Goal: Task Accomplishment & Management: Complete application form

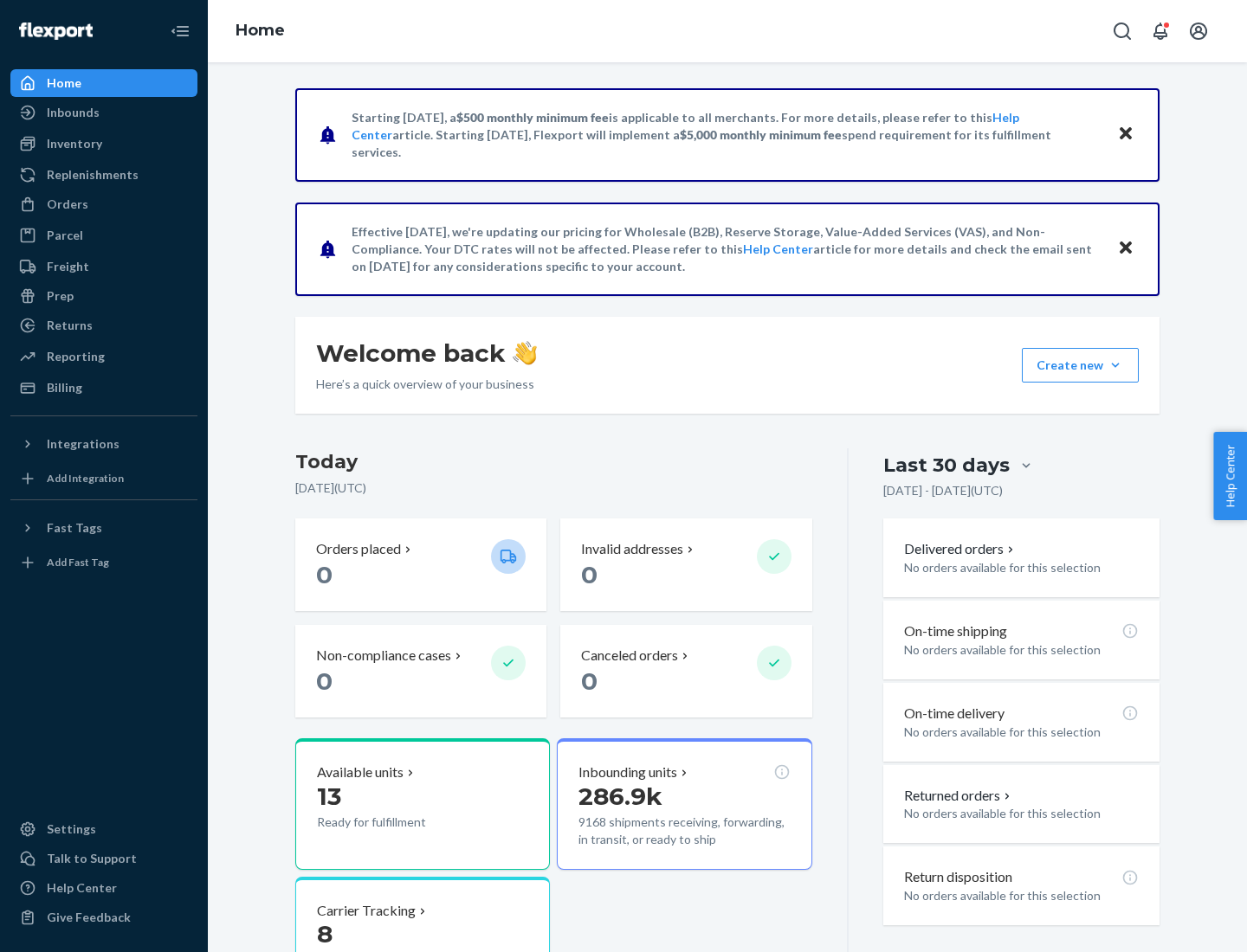
click at [1115, 366] on button "Create new Create new inbound Create new order Create new product" at bounding box center [1080, 365] width 117 height 34
click at [104, 113] on div "Inbounds" at bounding box center [104, 113] width 184 height 24
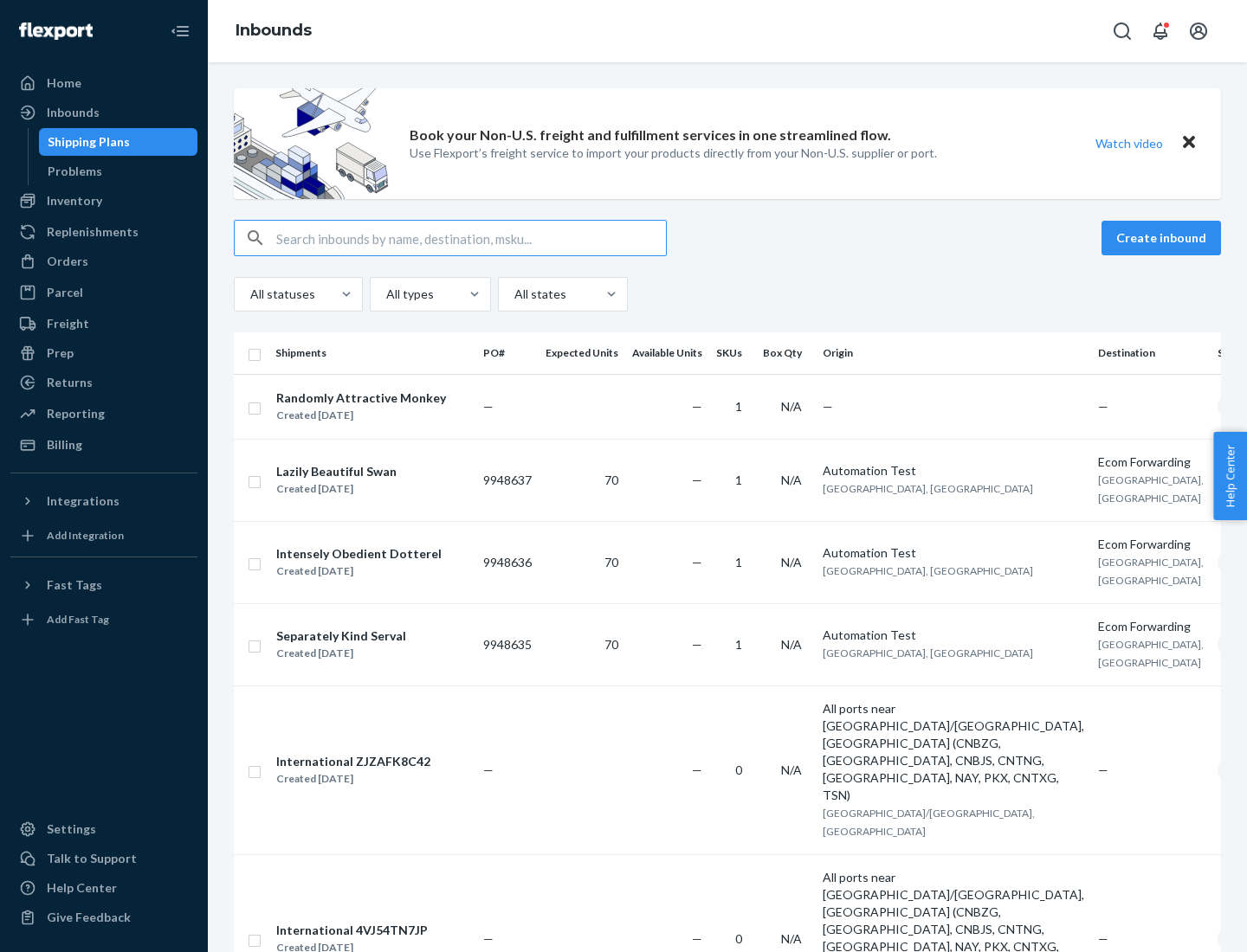
click at [1164, 238] on button "Create inbound" at bounding box center [1161, 238] width 119 height 34
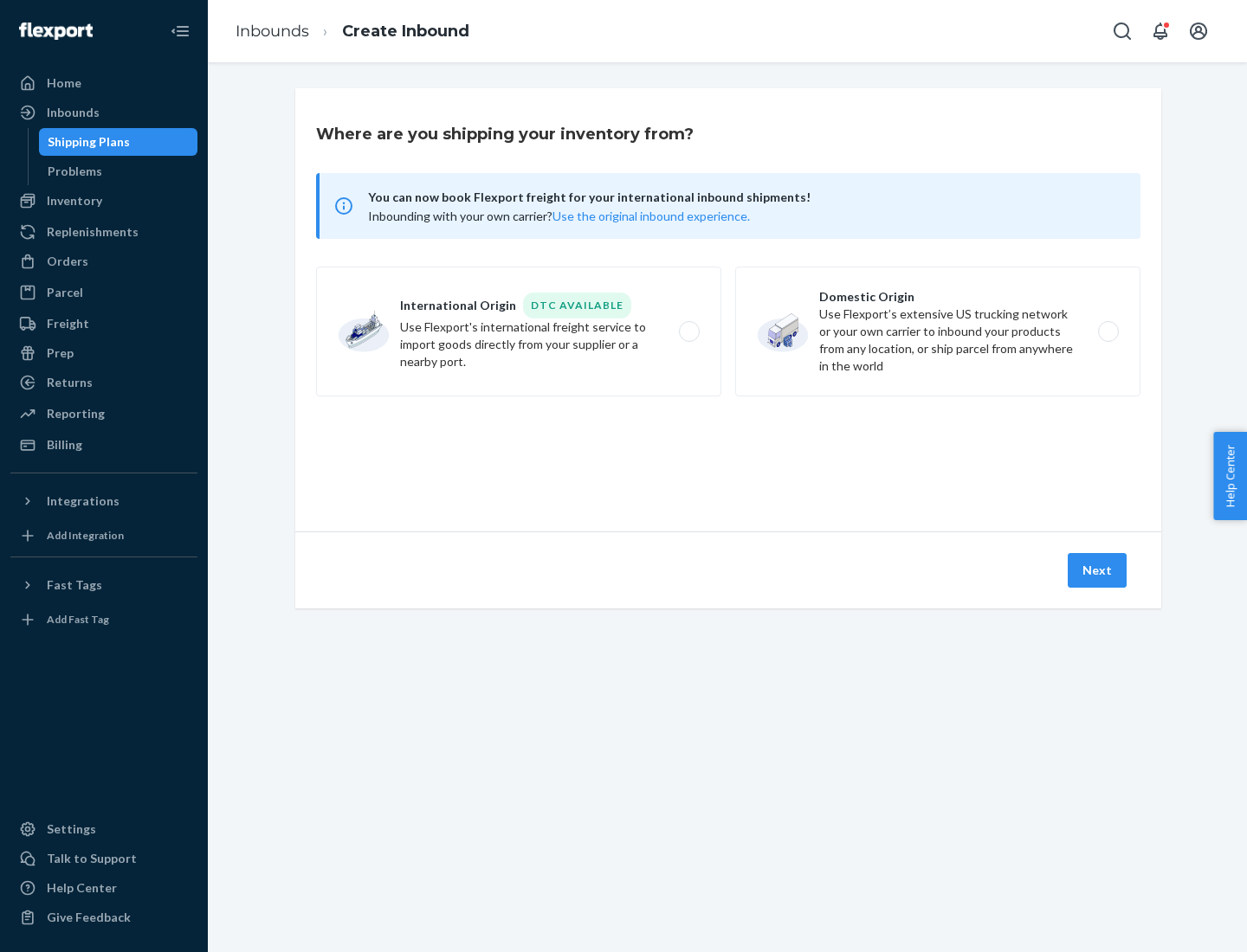
click at [938, 332] on label "Domestic Origin Use Flexport’s extensive US trucking network or your own carrie…" at bounding box center [937, 331] width 406 height 130
click at [1108, 332] on input "Domestic Origin Use Flexport’s extensive US trucking network or your own carrie…" at bounding box center [1114, 332] width 11 height 11
radio input "true"
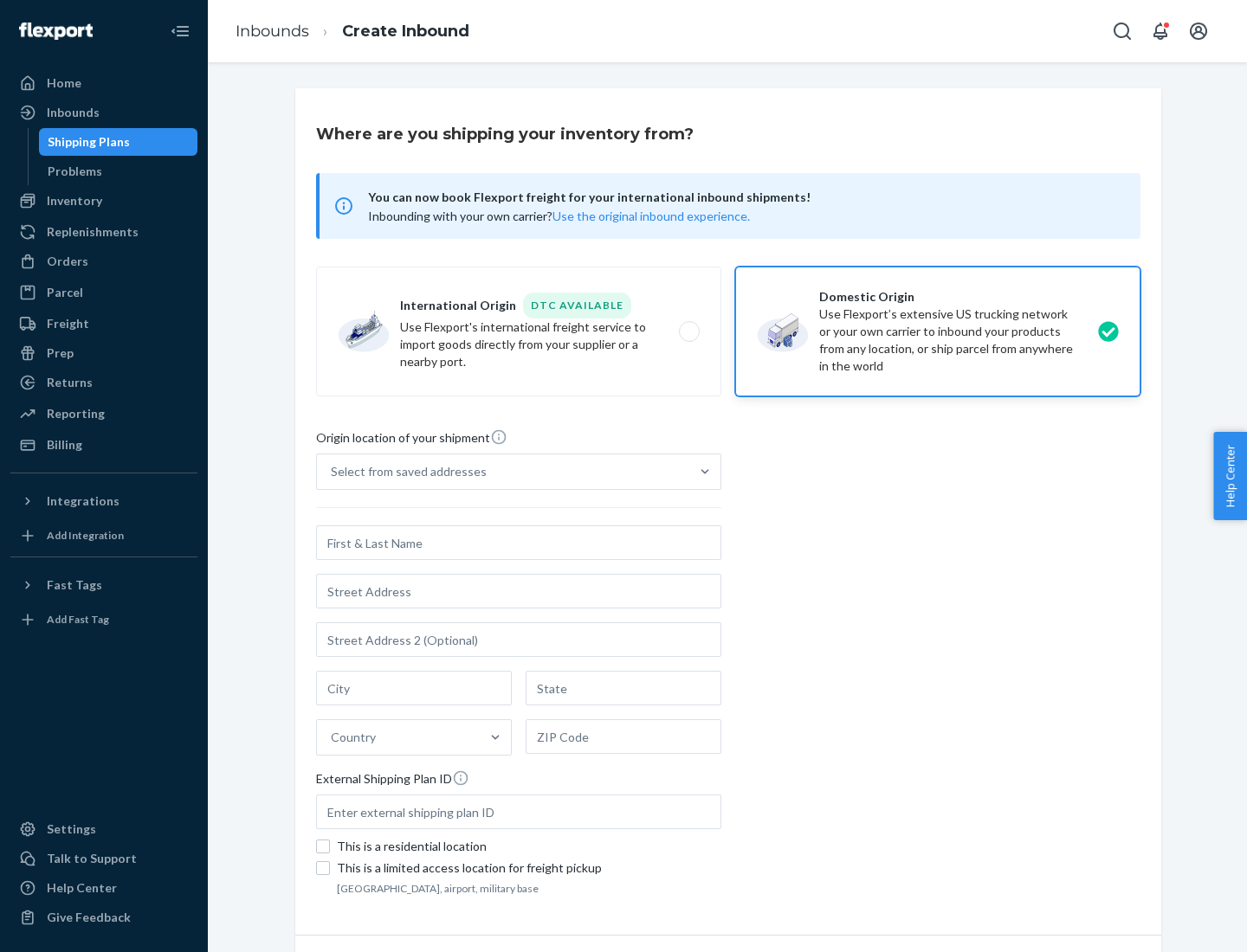
click at [405, 472] on div "Select from saved addresses" at bounding box center [409, 472] width 156 height 18
click at [333, 472] on input "Select from saved addresses" at bounding box center [332, 472] width 2 height 18
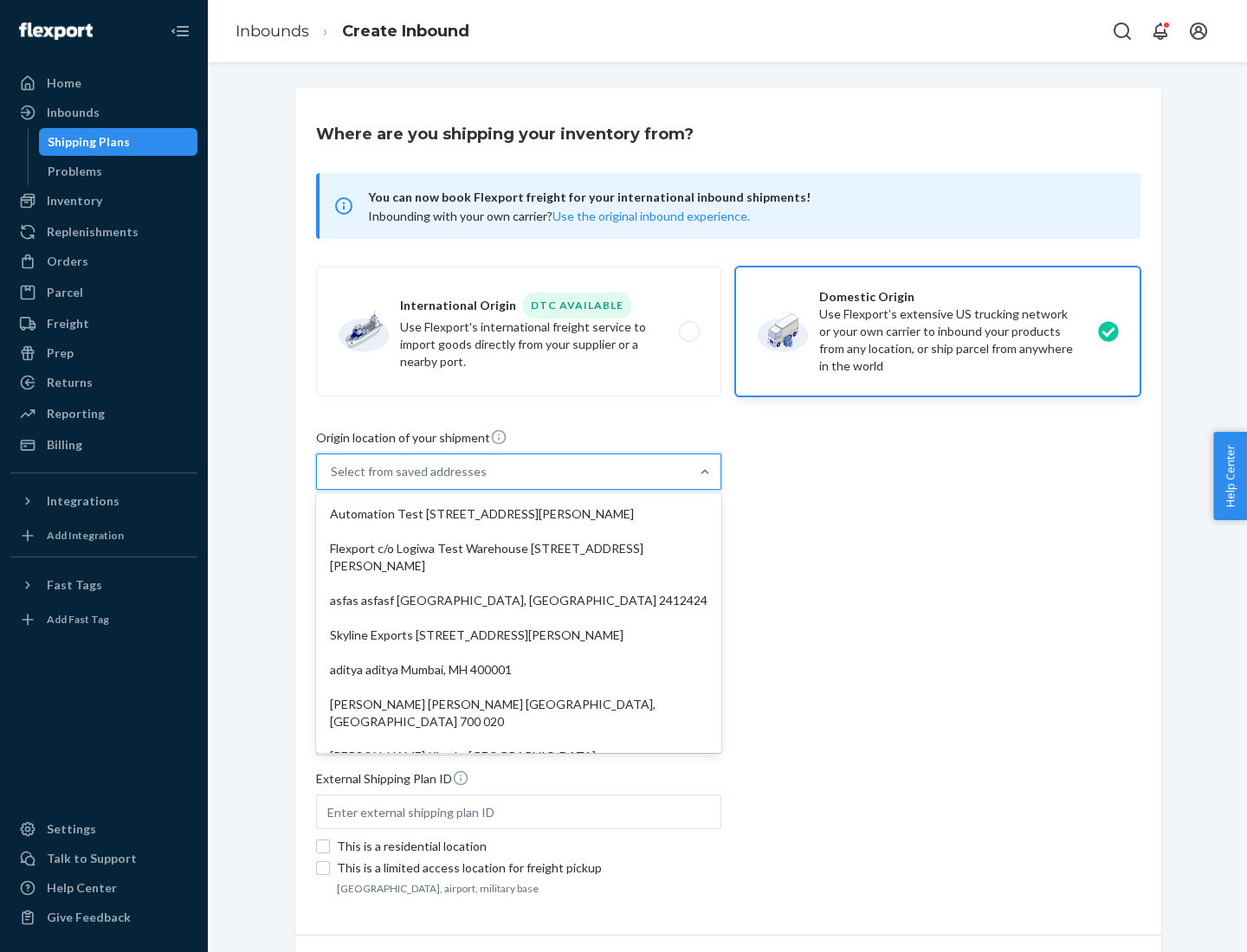
scroll to position [7, 0]
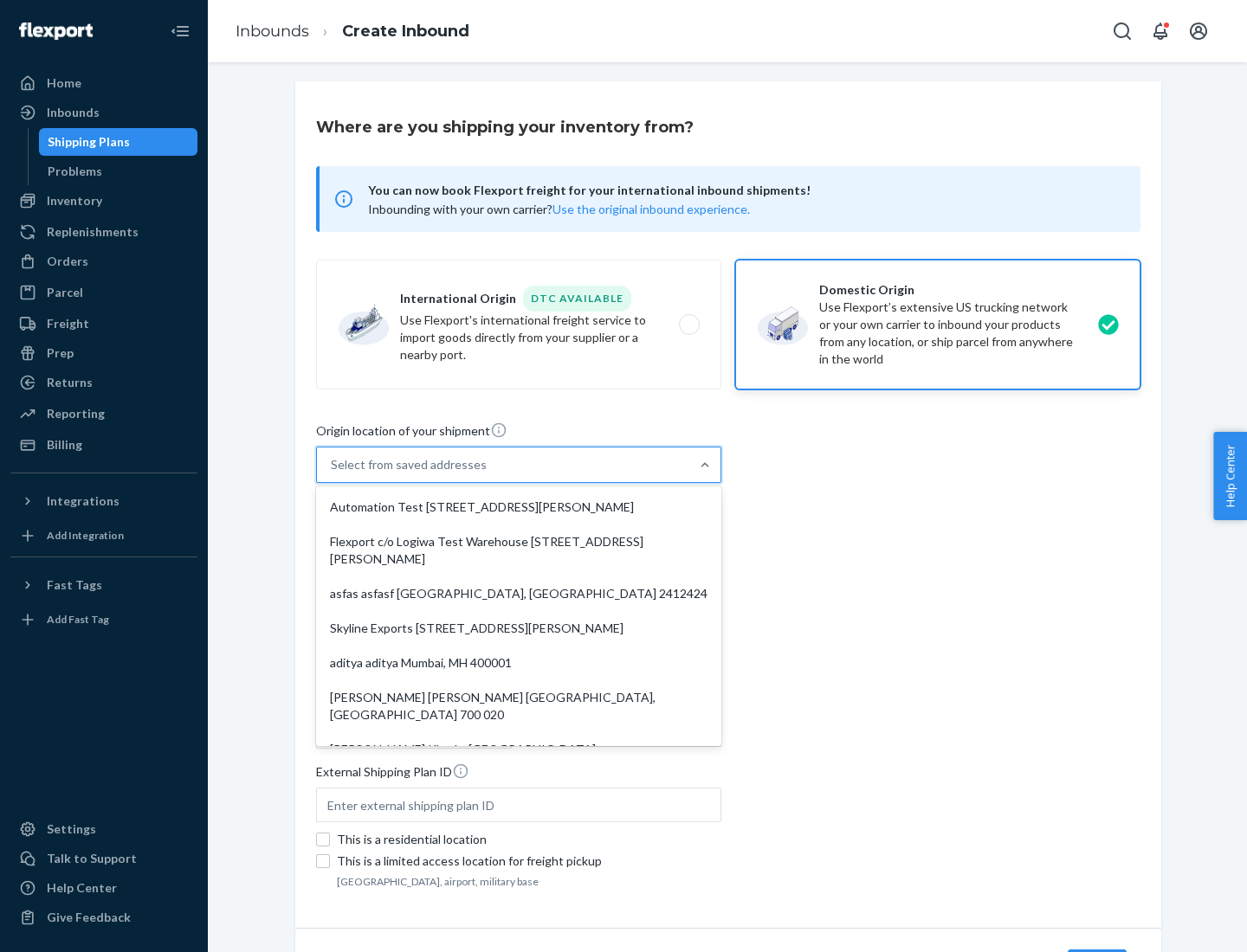
click at [519, 507] on div "Automation Test [STREET_ADDRESS][PERSON_NAME]" at bounding box center [519, 507] width 398 height 34
click at [333, 474] on input "option Automation Test [STREET_ADDRESS][PERSON_NAME]. 9 results available. Use …" at bounding box center [332, 464] width 2 height 18
type input "Automation Test"
type input "9th Floor"
type input "[GEOGRAPHIC_DATA]"
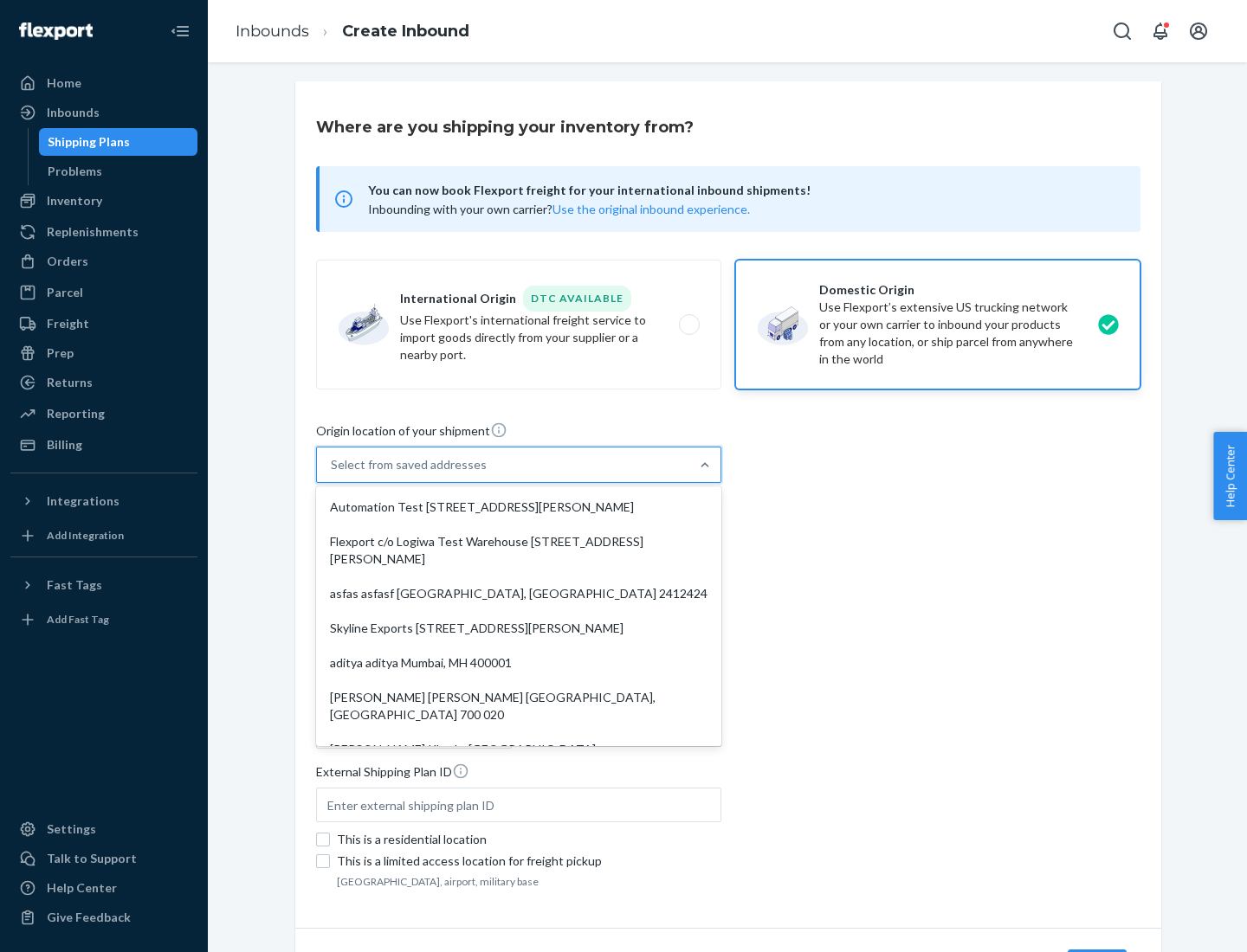
type input "CA"
type input "94104"
type input "[STREET_ADDRESS][PERSON_NAME]"
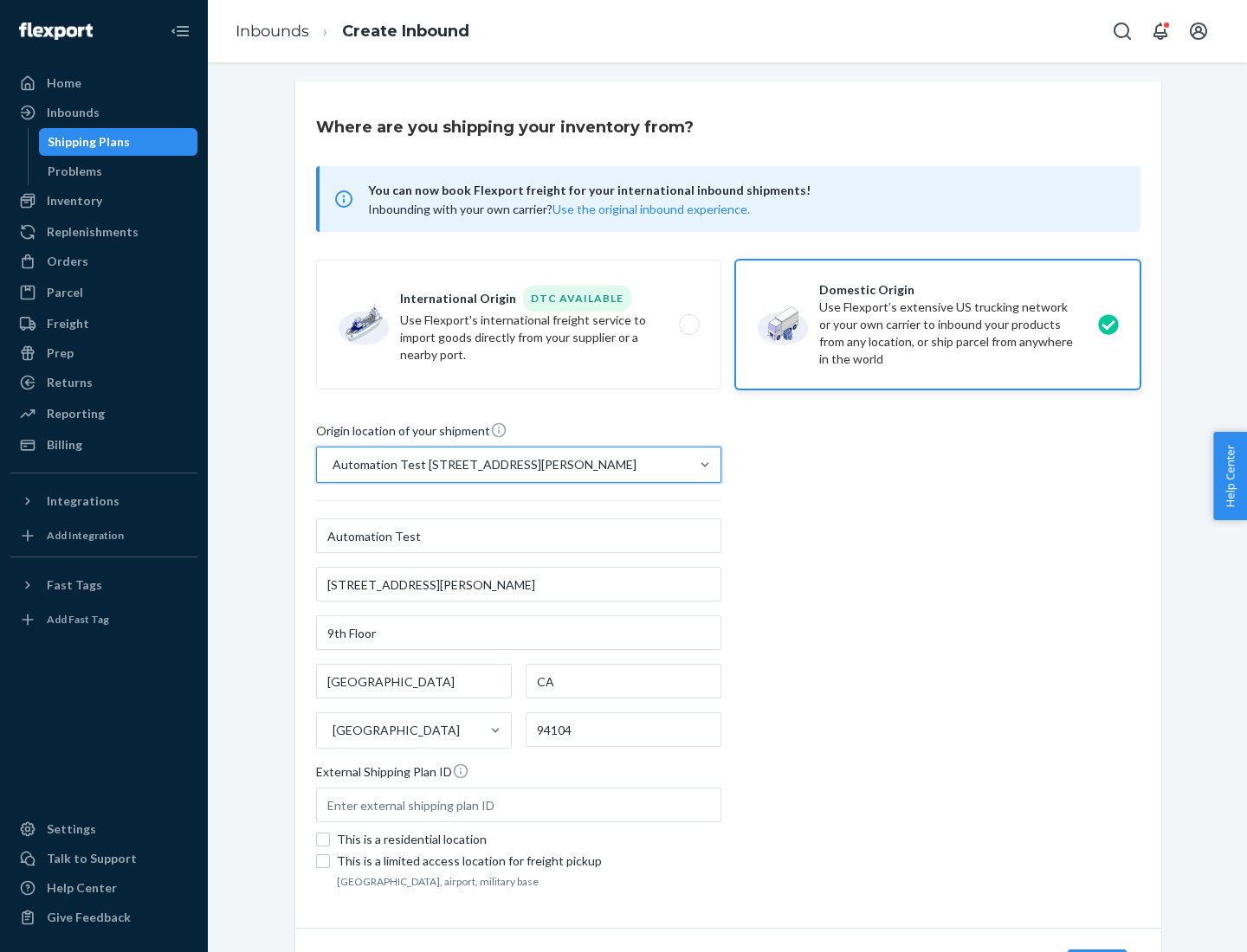
scroll to position [102, 0]
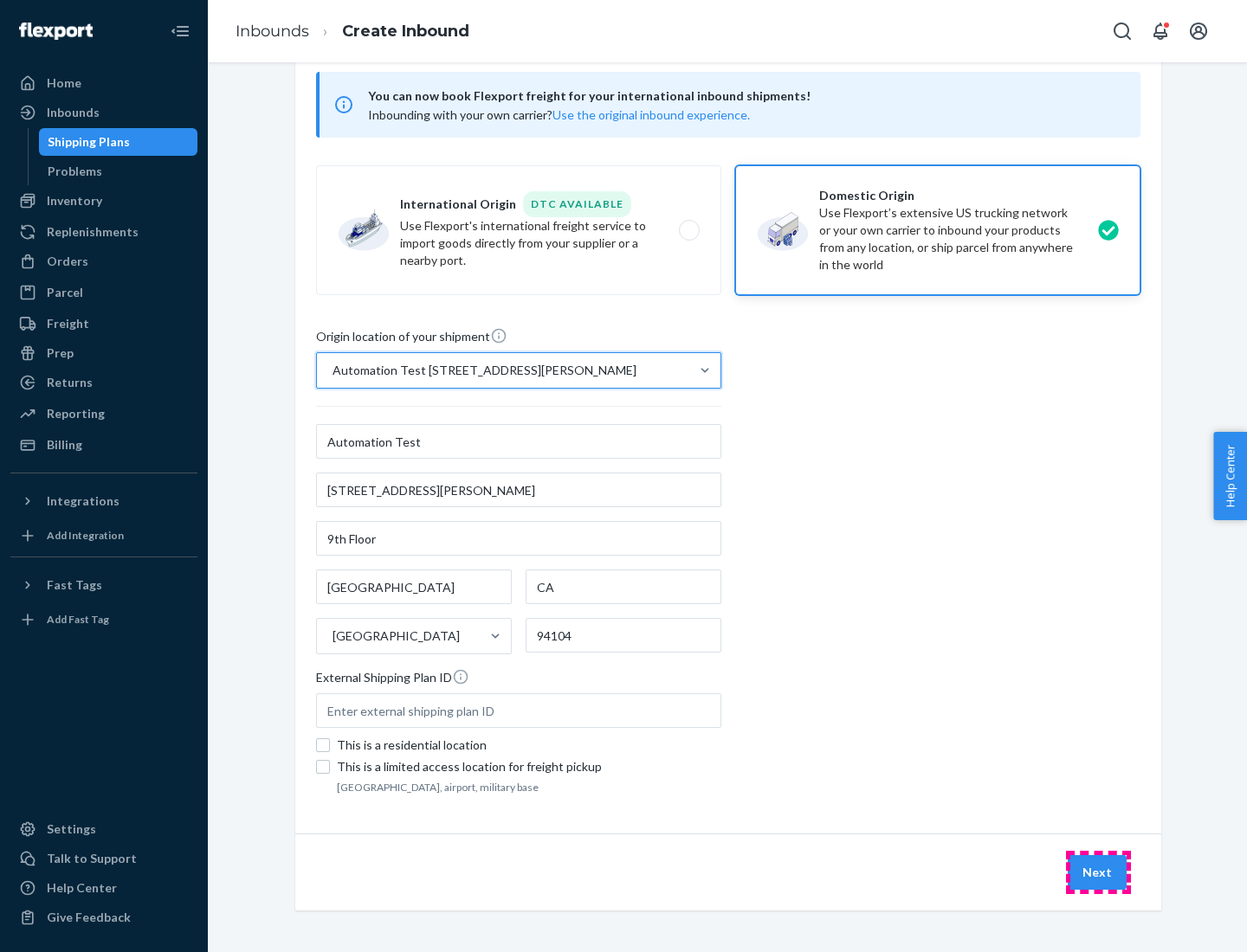
click at [1098, 873] on button "Next" at bounding box center [1097, 872] width 59 height 34
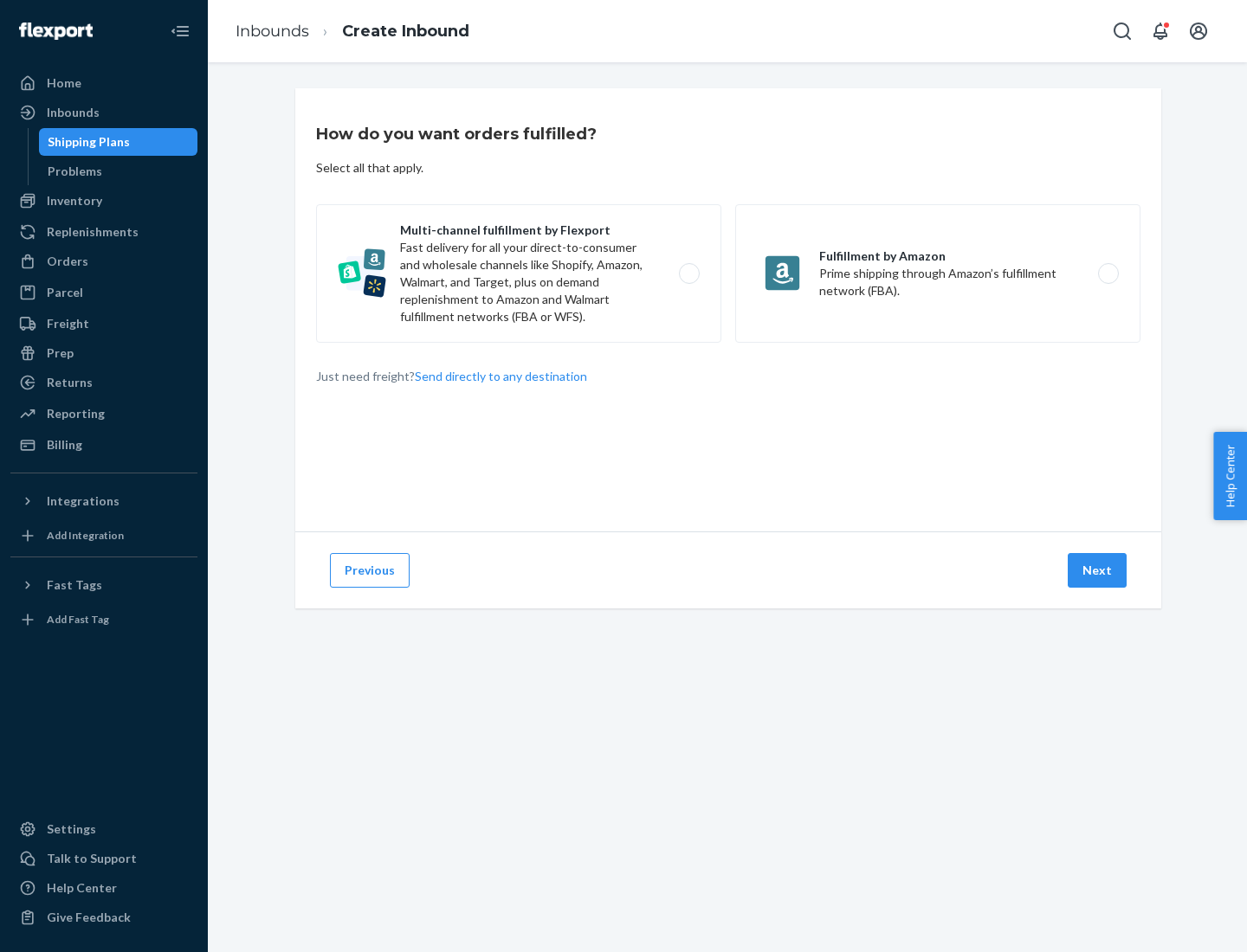
click at [519, 273] on label "Multi-channel fulfillment by Flexport Fast delivery for all your direct-to-cons…" at bounding box center [519, 273] width 406 height 139
click at [688, 273] on input "Multi-channel fulfillment by Flexport Fast delivery for all your direct-to-cons…" at bounding box center [694, 274] width 11 height 11
radio input "true"
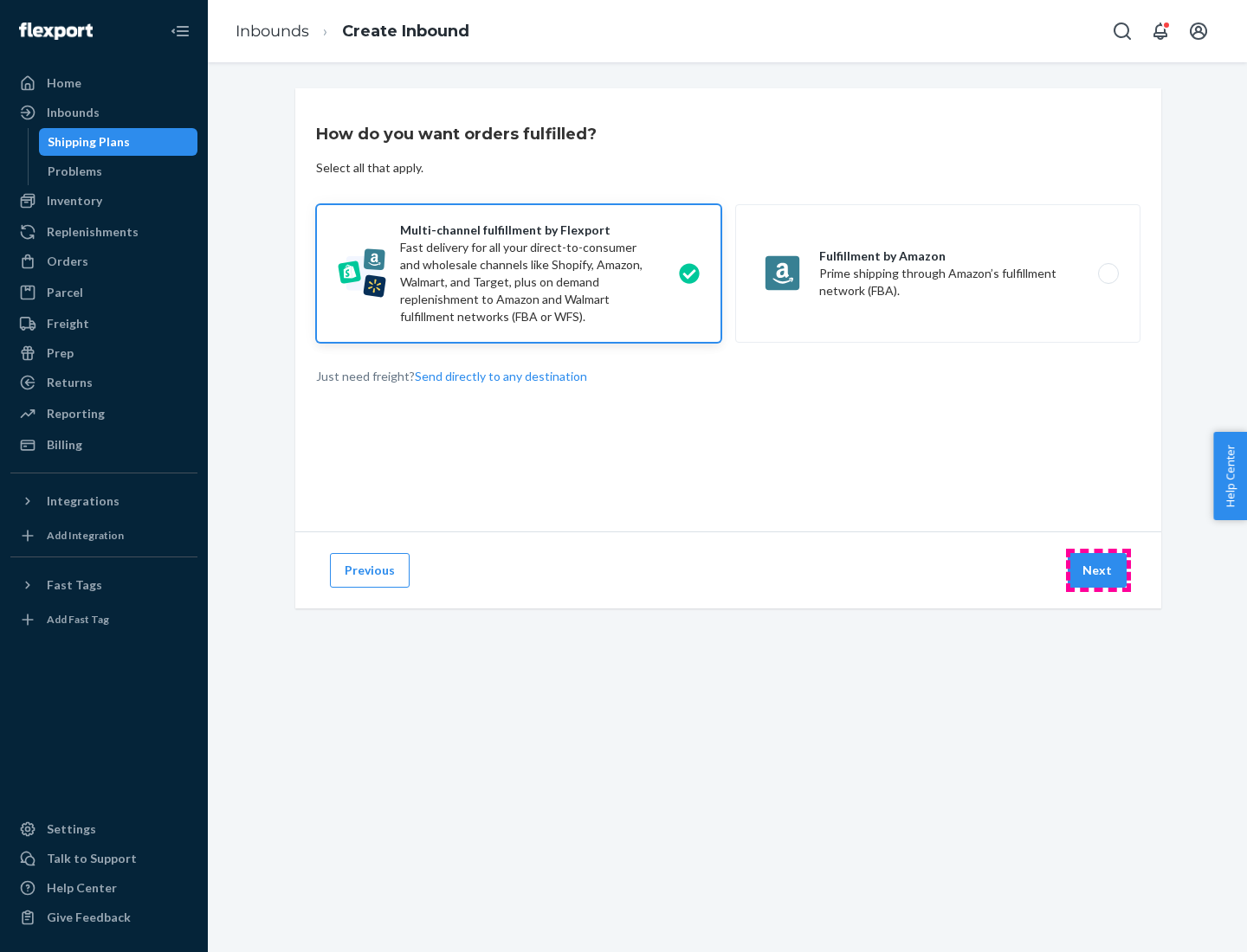
click at [1098, 571] on button "Next" at bounding box center [1097, 570] width 59 height 34
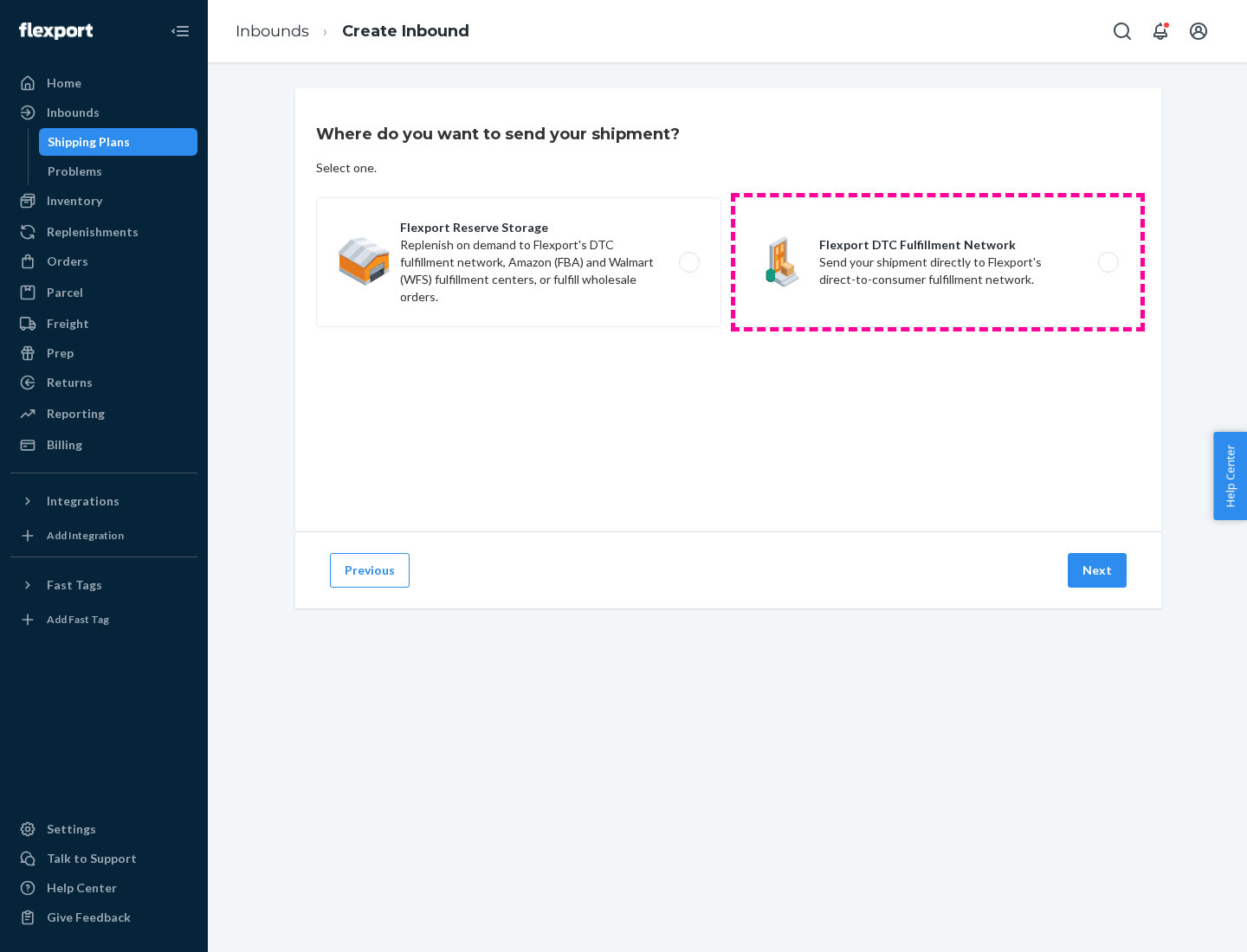
click at [938, 262] on label "Flexport DTC Fulfillment Network Send your shipment directly to Flexport's dire…" at bounding box center [937, 262] width 406 height 130
click at [1108, 262] on input "Flexport DTC Fulfillment Network Send your shipment directly to Flexport's dire…" at bounding box center [1114, 263] width 11 height 11
radio input "true"
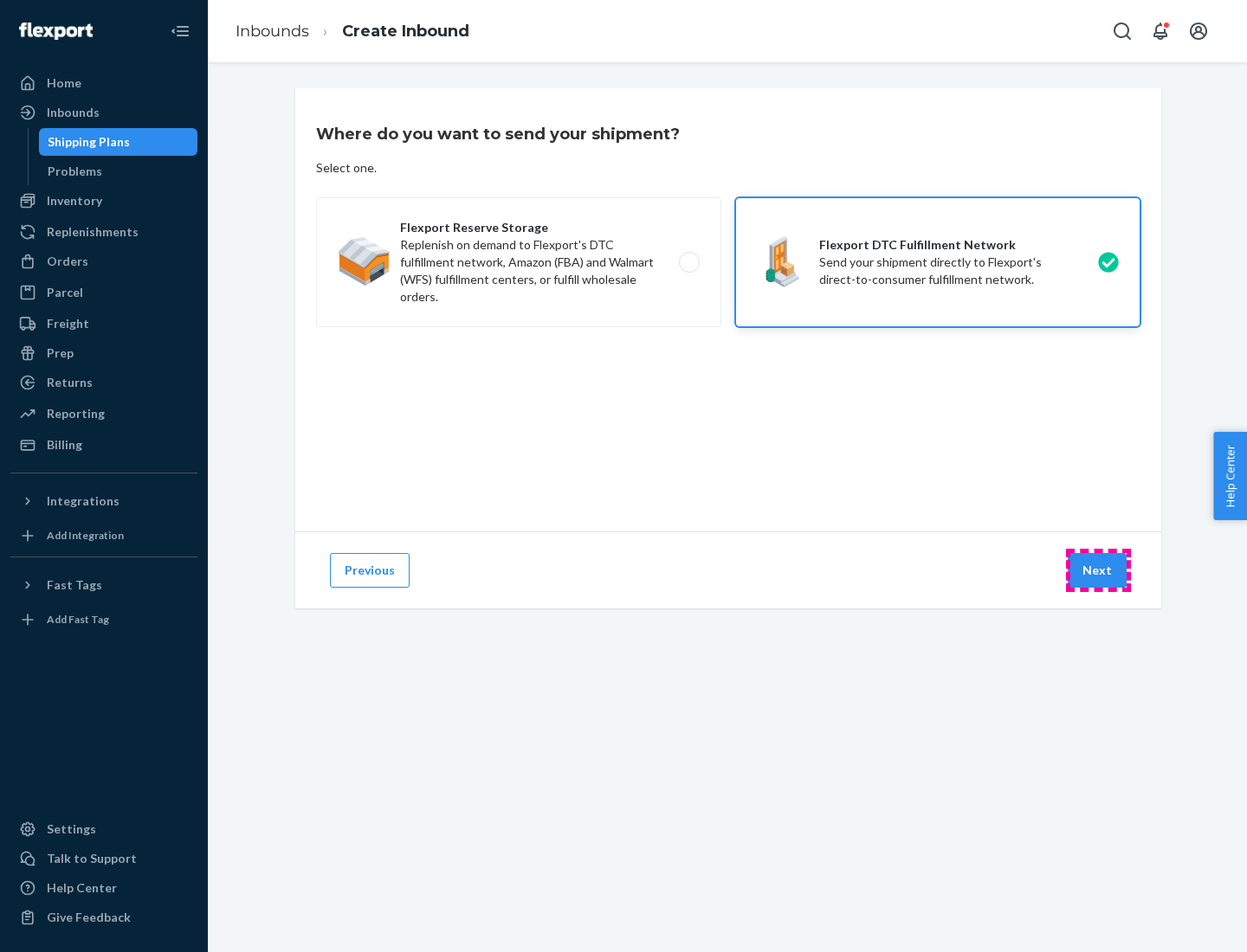
click at [1098, 571] on button "Next" at bounding box center [1097, 570] width 59 height 34
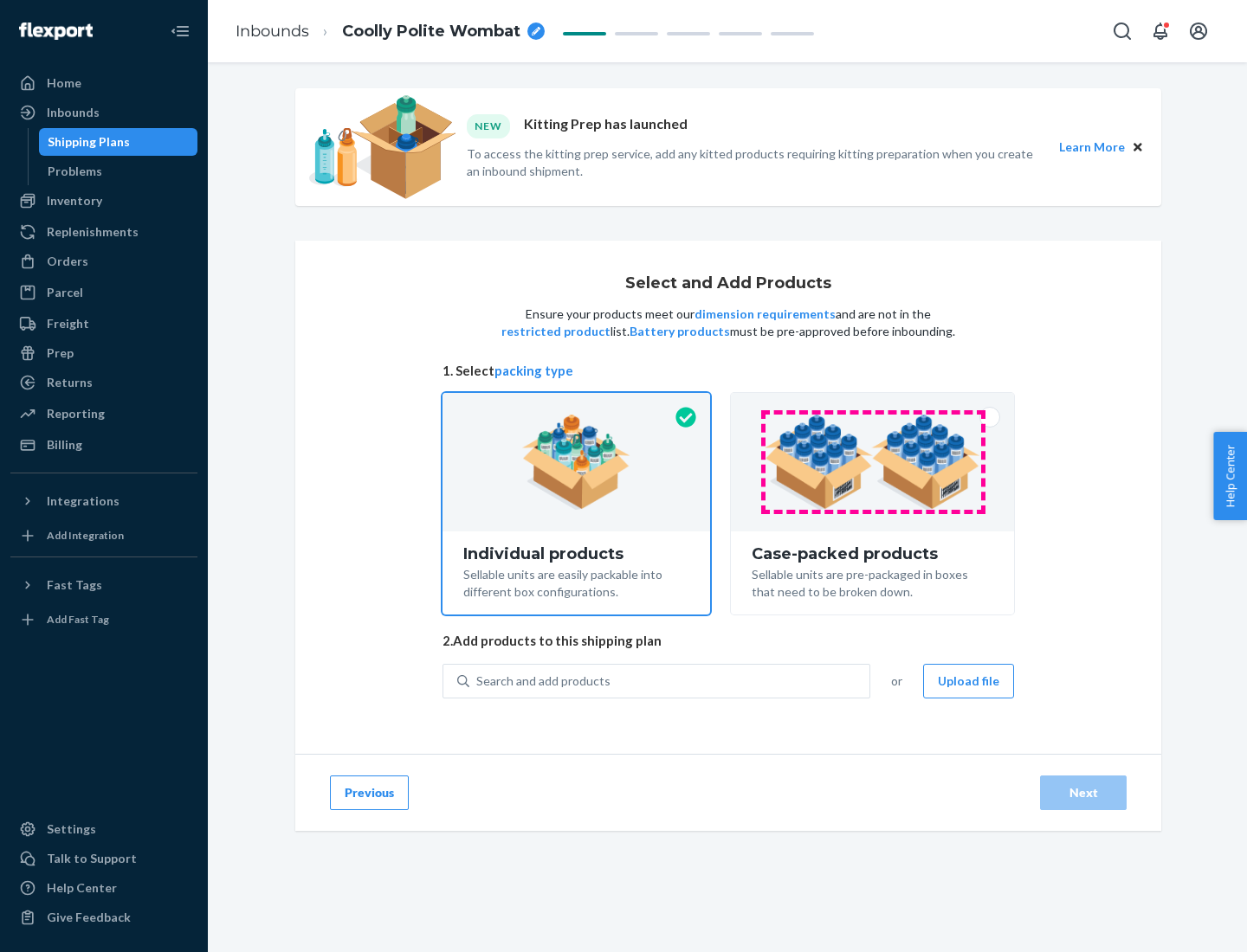
click at [873, 462] on img at bounding box center [872, 462] width 215 height 95
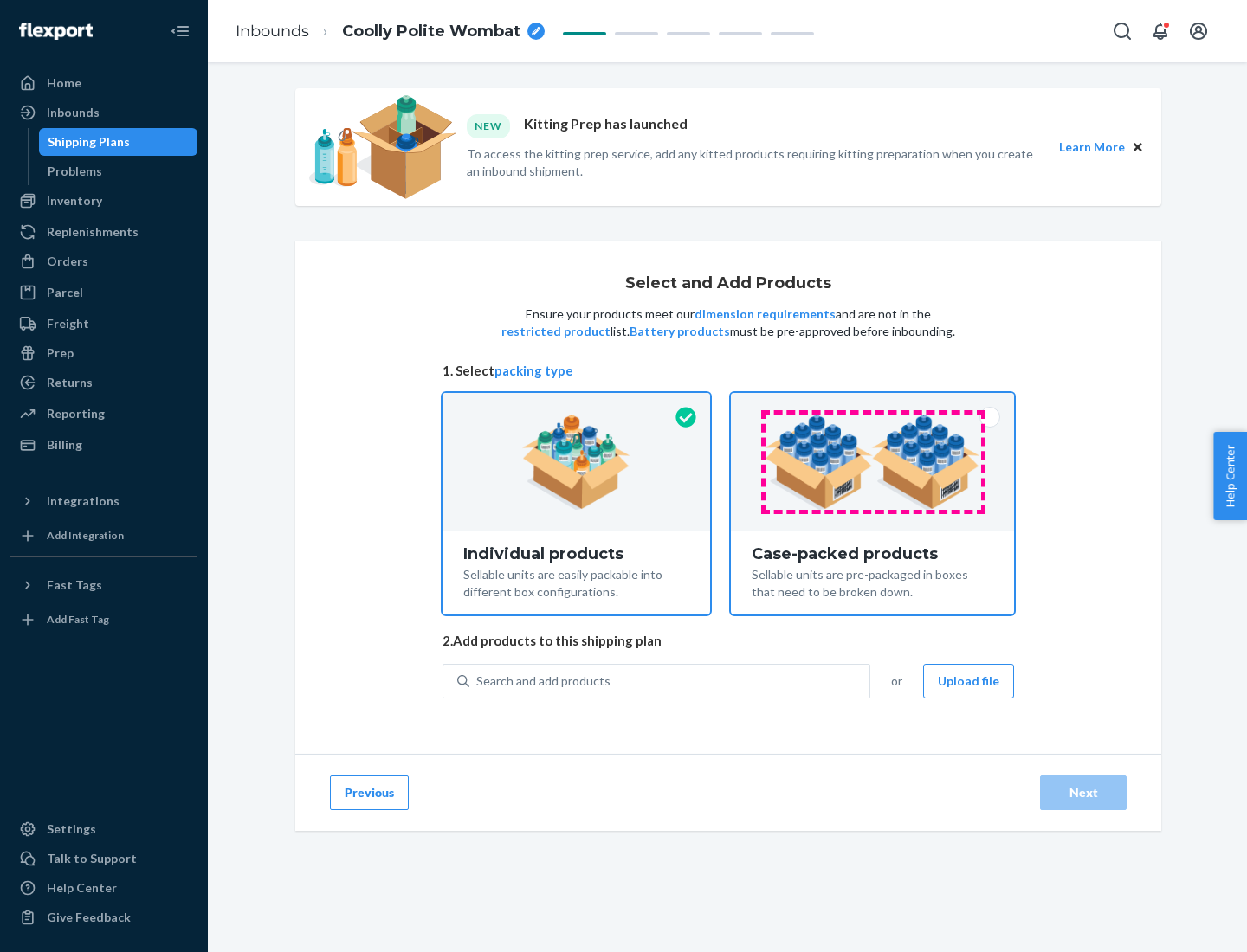
click at [873, 405] on input "Case-packed products Sellable units are pre-packaged in boxes that need to be b…" at bounding box center [872, 399] width 11 height 11
radio input "true"
radio input "false"
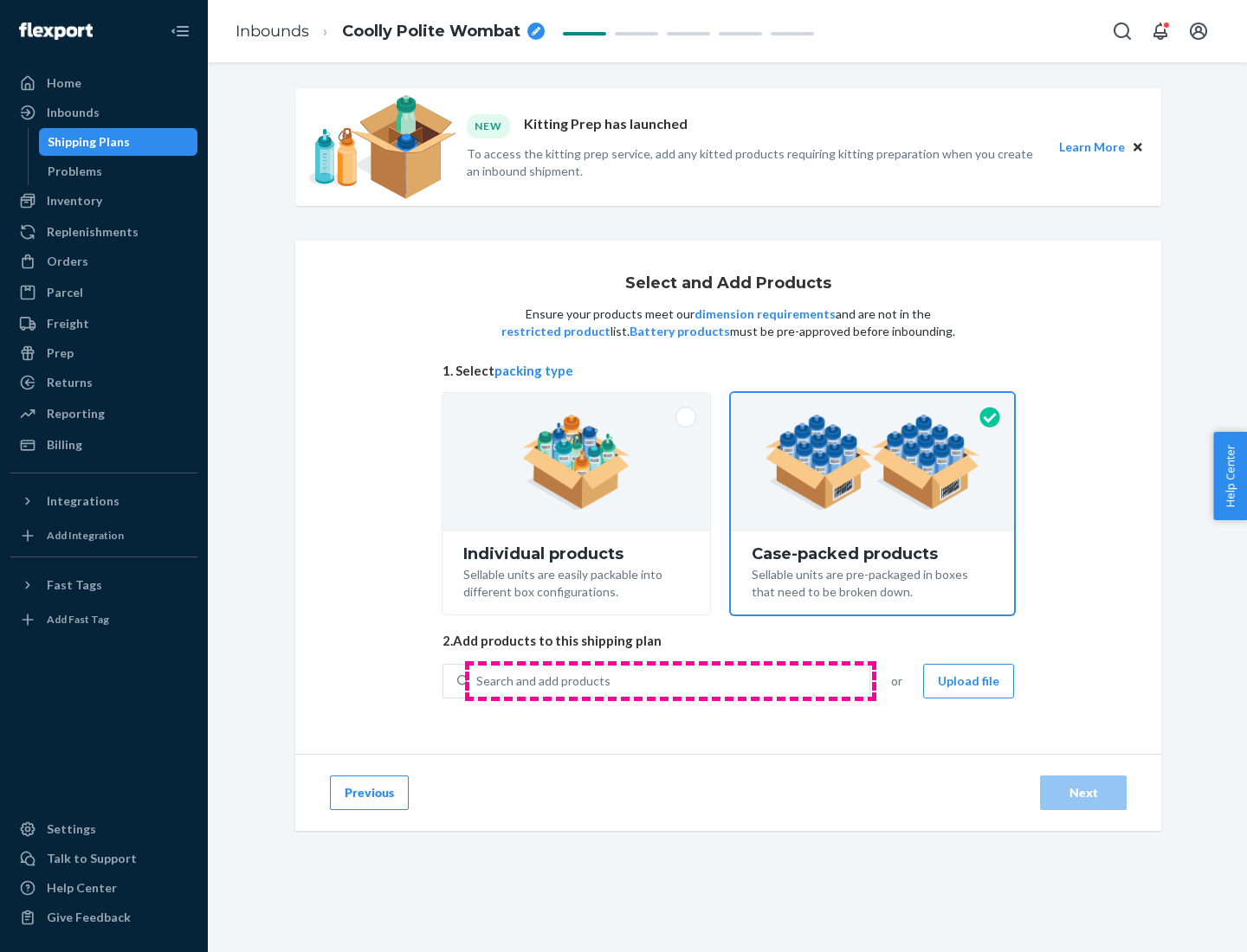
click at [671, 681] on div "Search and add products" at bounding box center [669, 681] width 400 height 31
click at [478, 681] on input "Search and add products" at bounding box center [478, 681] width 2 height 18
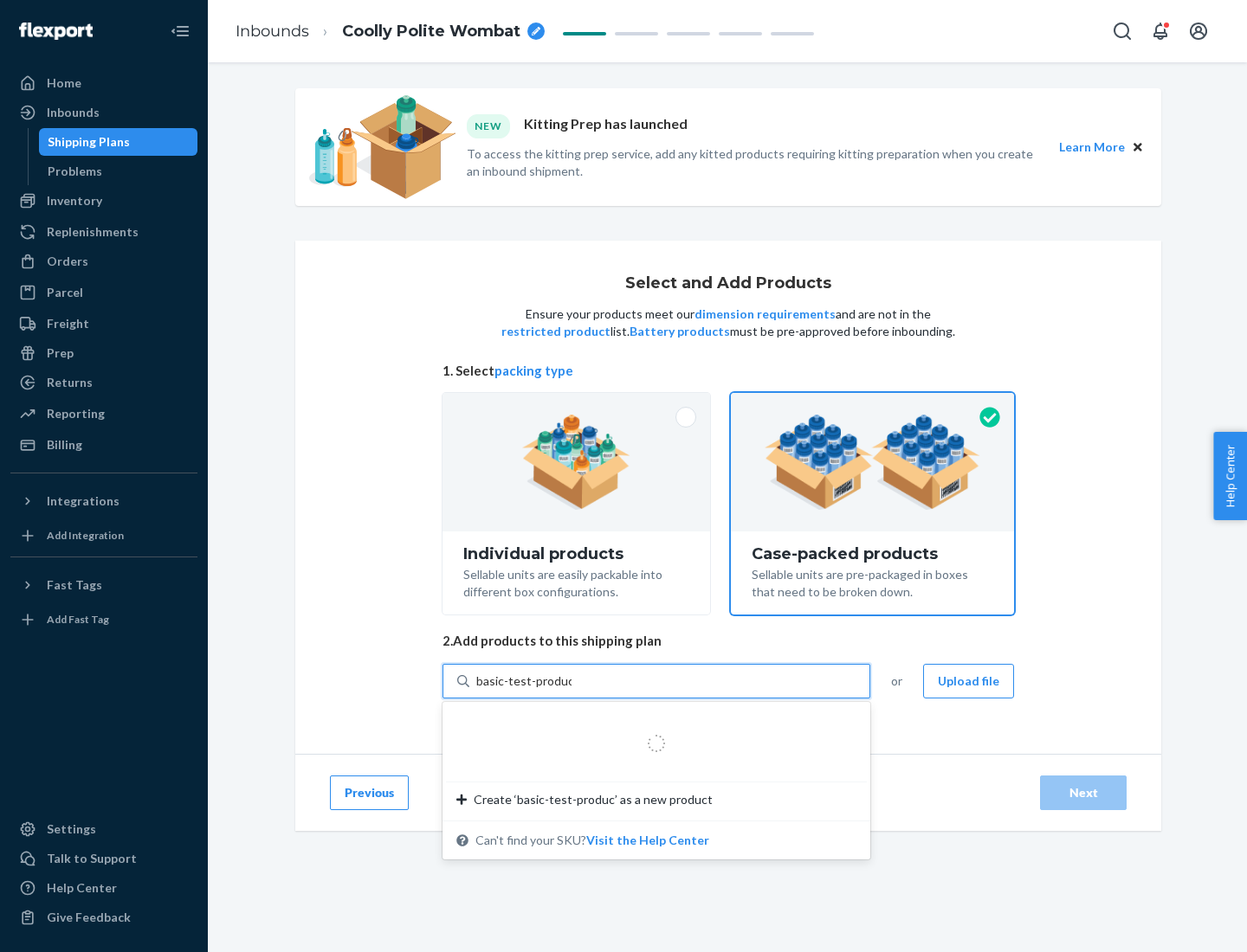
type input "basic-test-product-1"
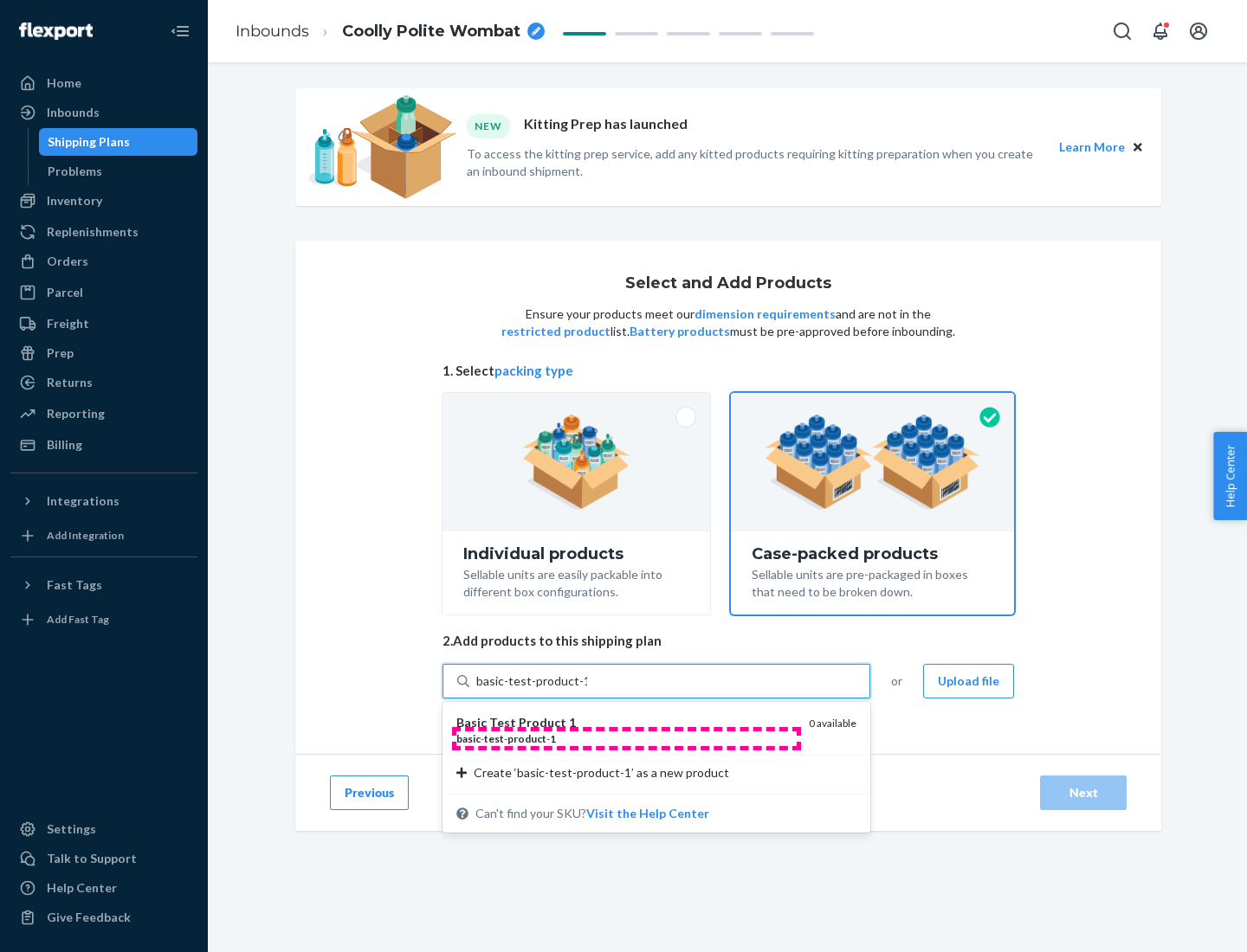
click at [626, 738] on div "basic - test - product - 1" at bounding box center [625, 739] width 339 height 15
click at [588, 690] on input "basic-test-product-1" at bounding box center [532, 681] width 111 height 18
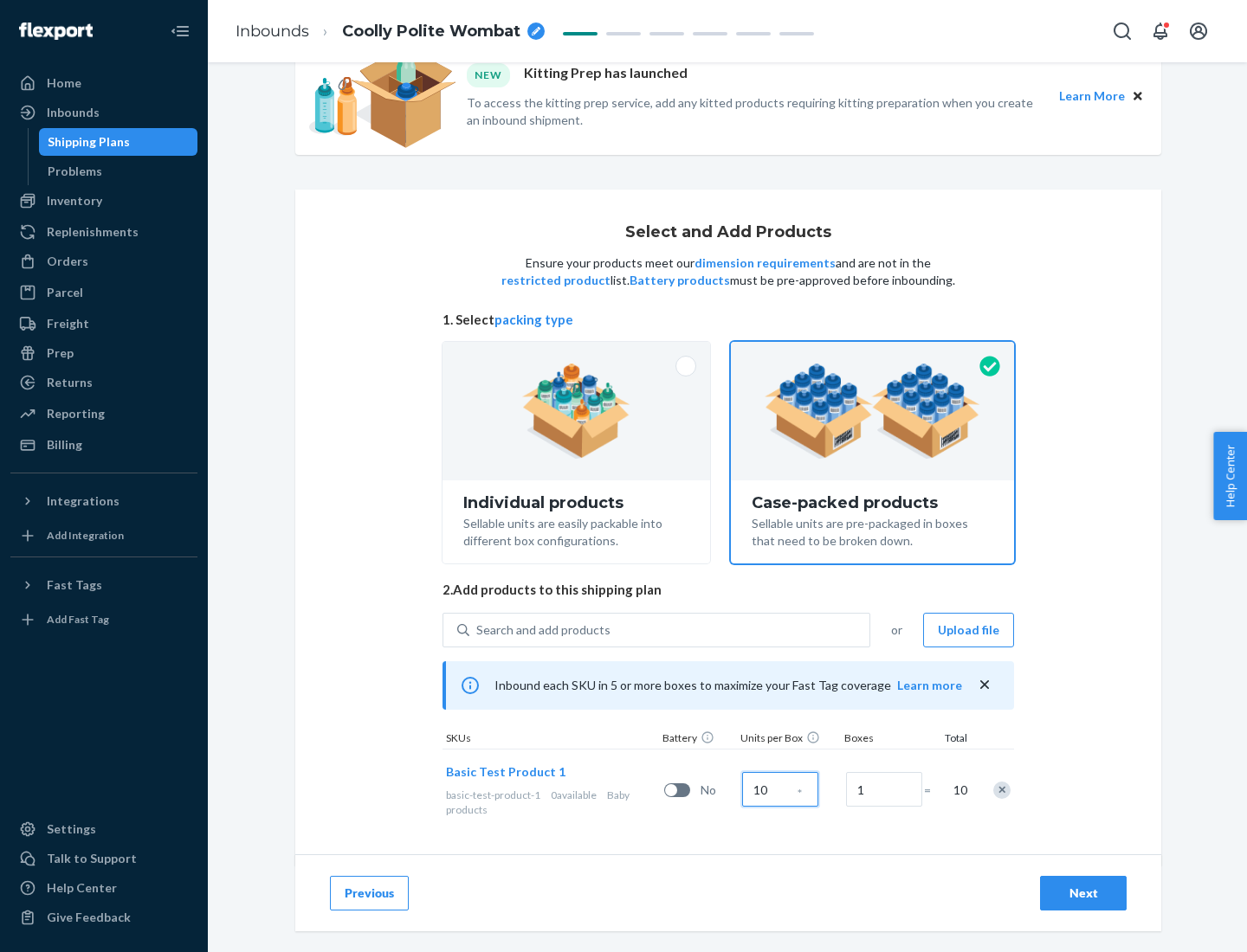
scroll to position [62, 0]
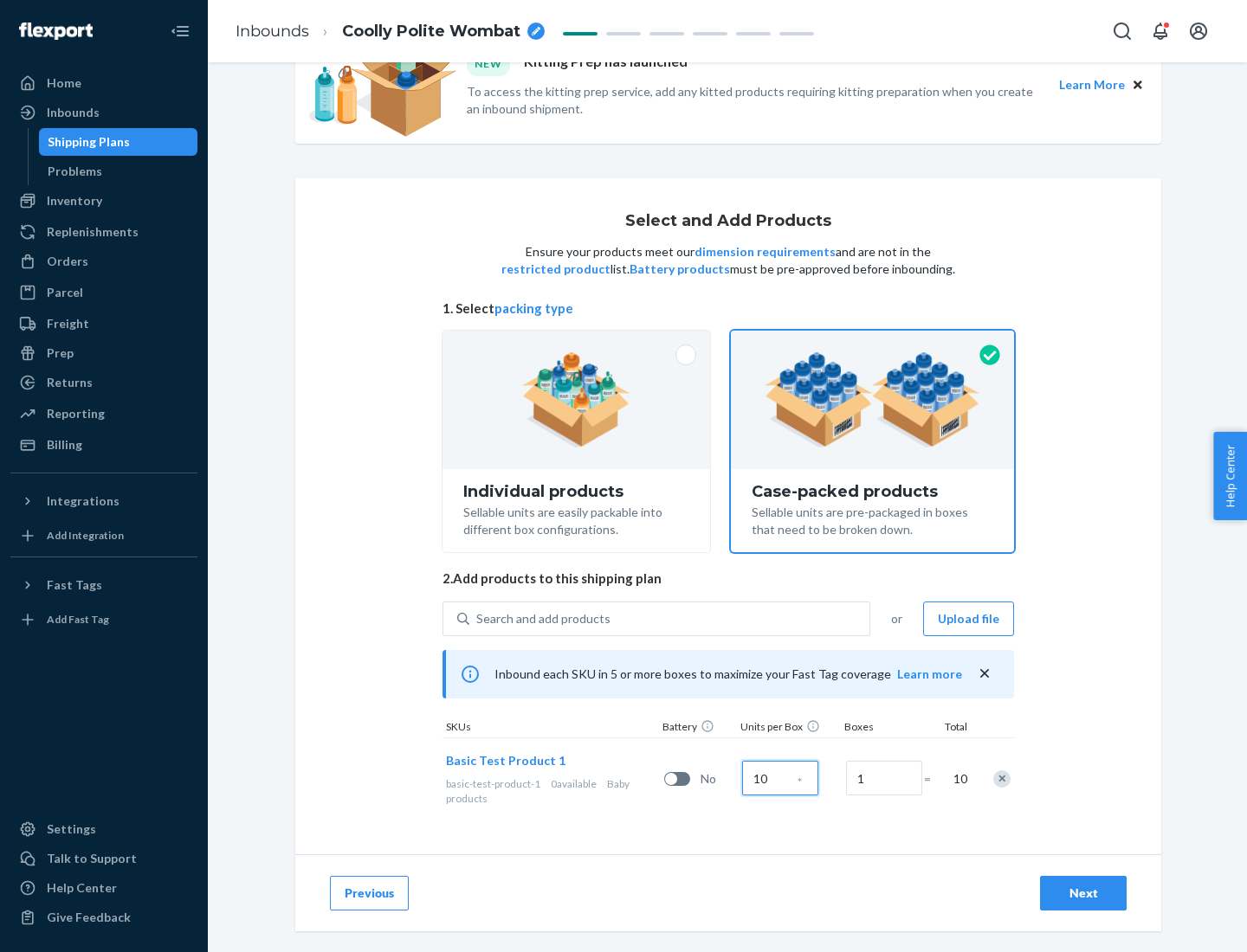
type input "10"
type input "7"
click at [1084, 893] on div "Next" at bounding box center [1083, 893] width 57 height 18
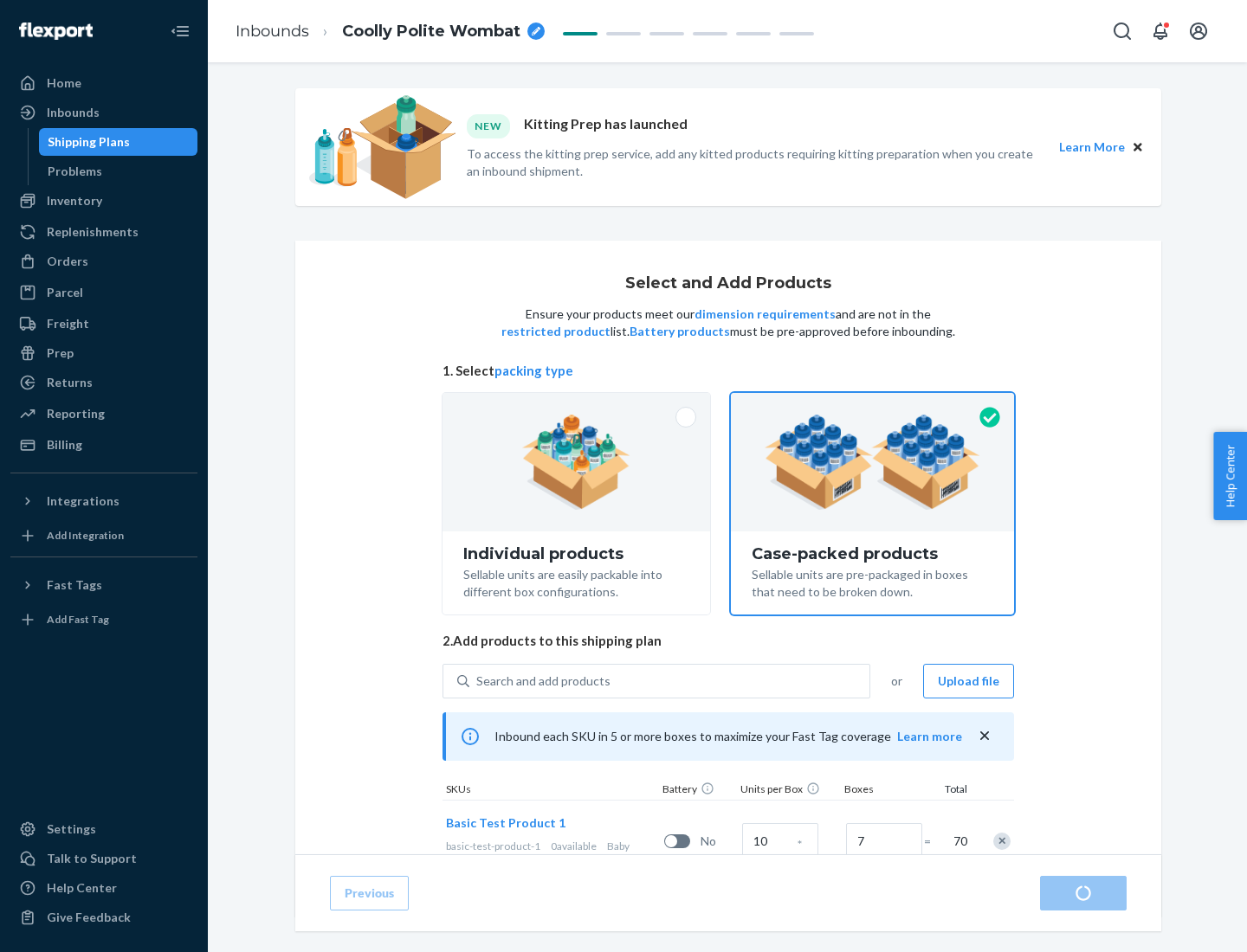
radio input "true"
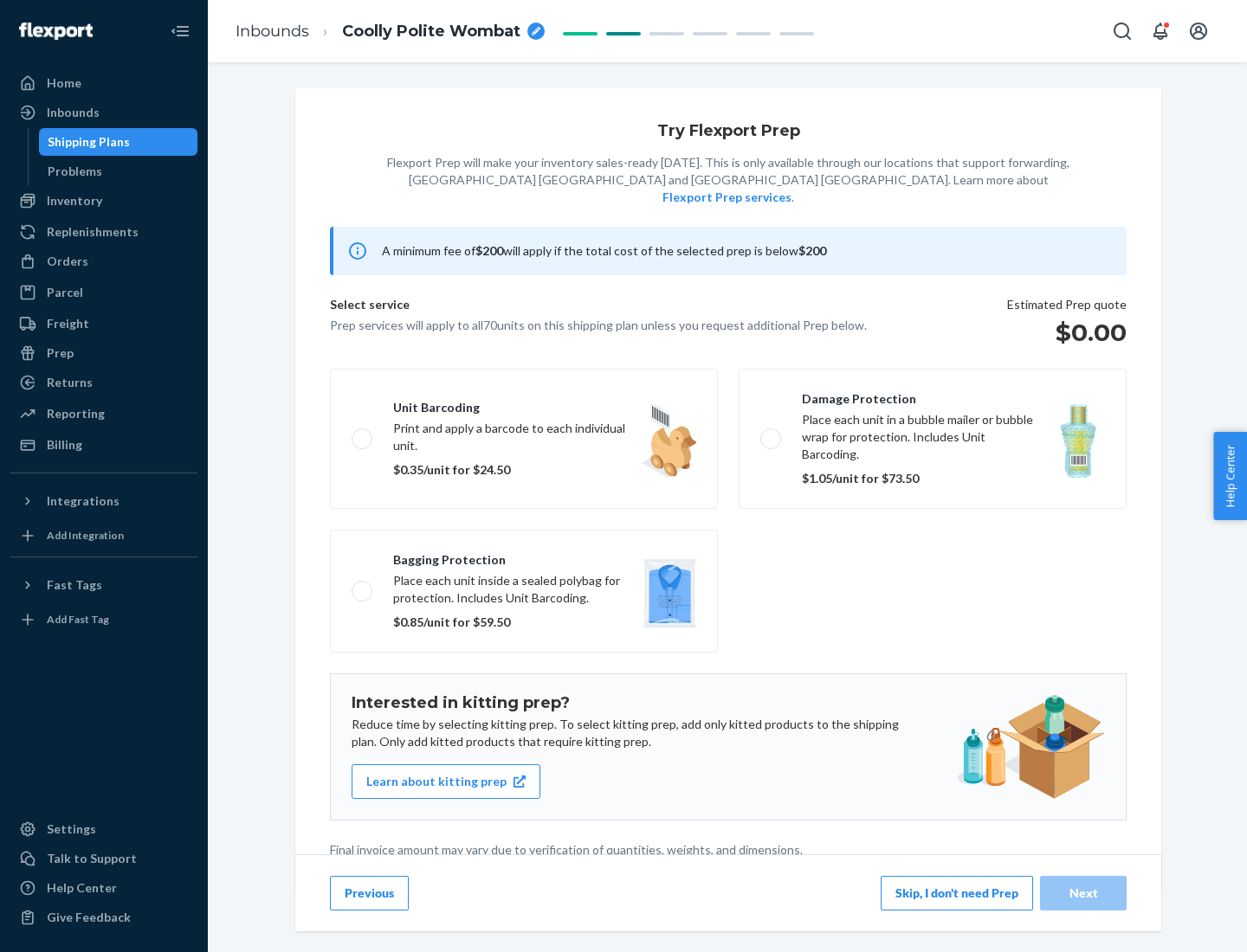
scroll to position [5, 0]
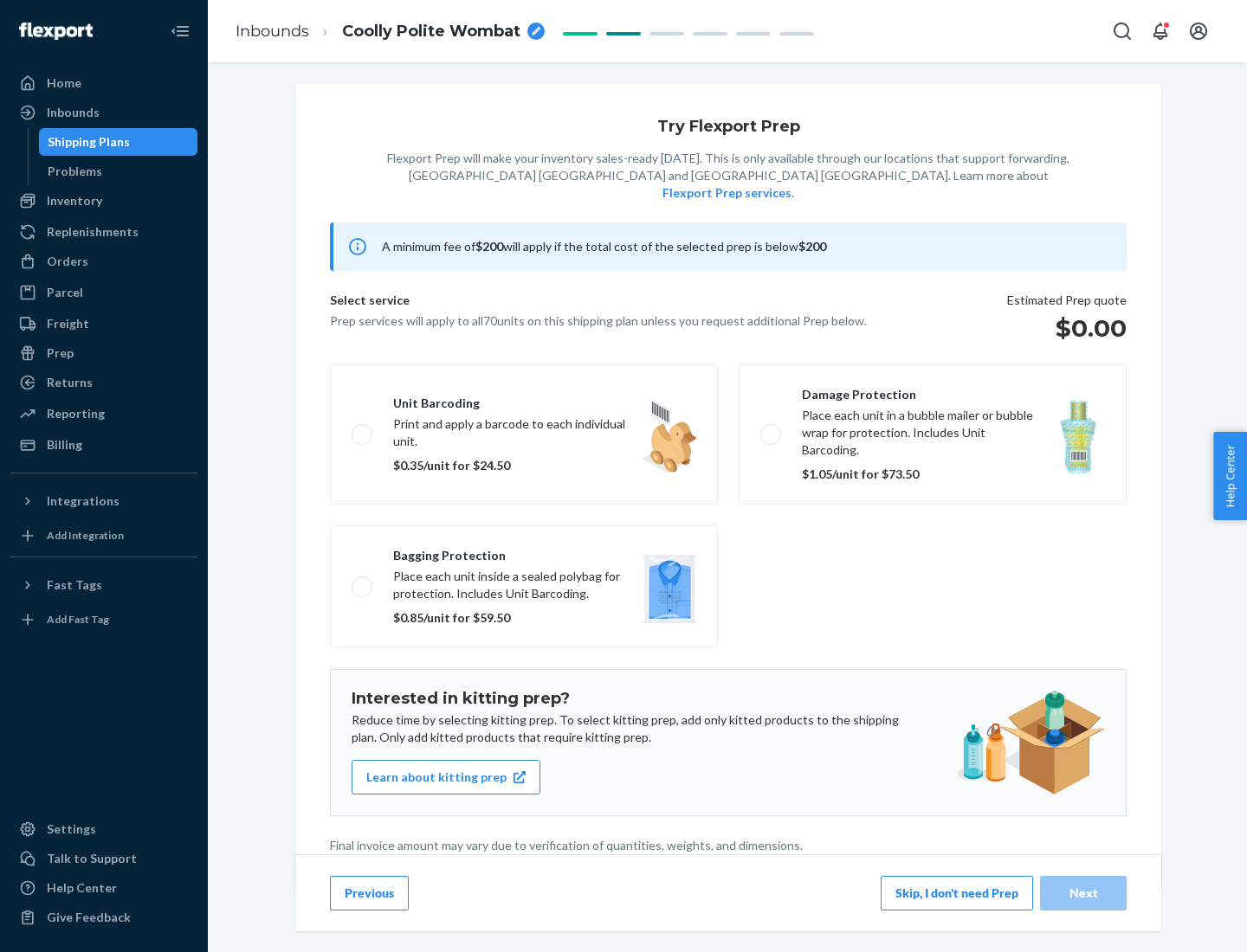
click at [524, 551] on label "Bagging protection Place each unit inside a sealed polybag for protection. Incl…" at bounding box center [524, 587] width 388 height 123
click at [363, 581] on input "Bagging protection Place each unit inside a sealed polybag for protection. Incl…" at bounding box center [357, 586] width 11 height 11
checkbox input "true"
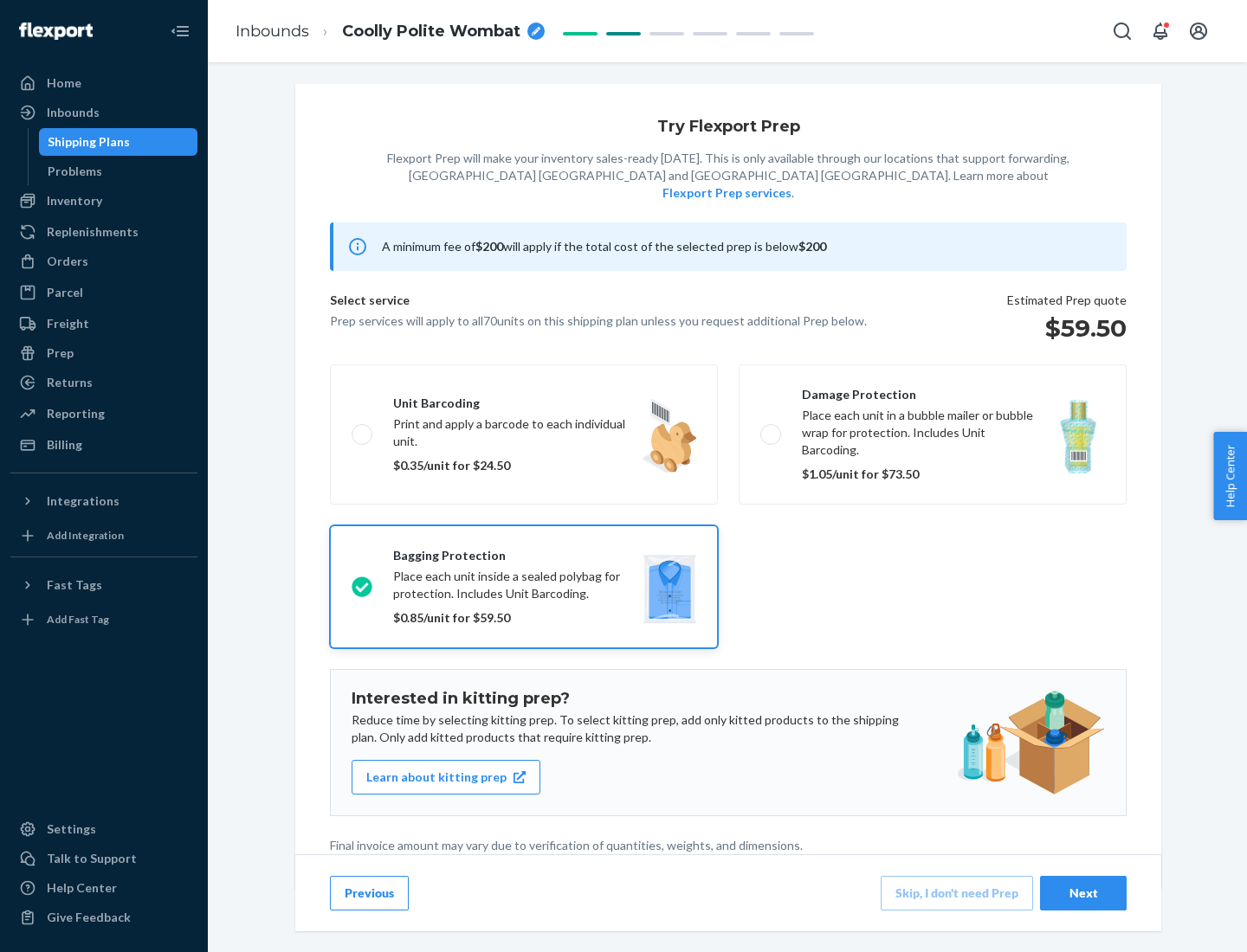
click at [1084, 892] on div "Next" at bounding box center [1083, 893] width 57 height 18
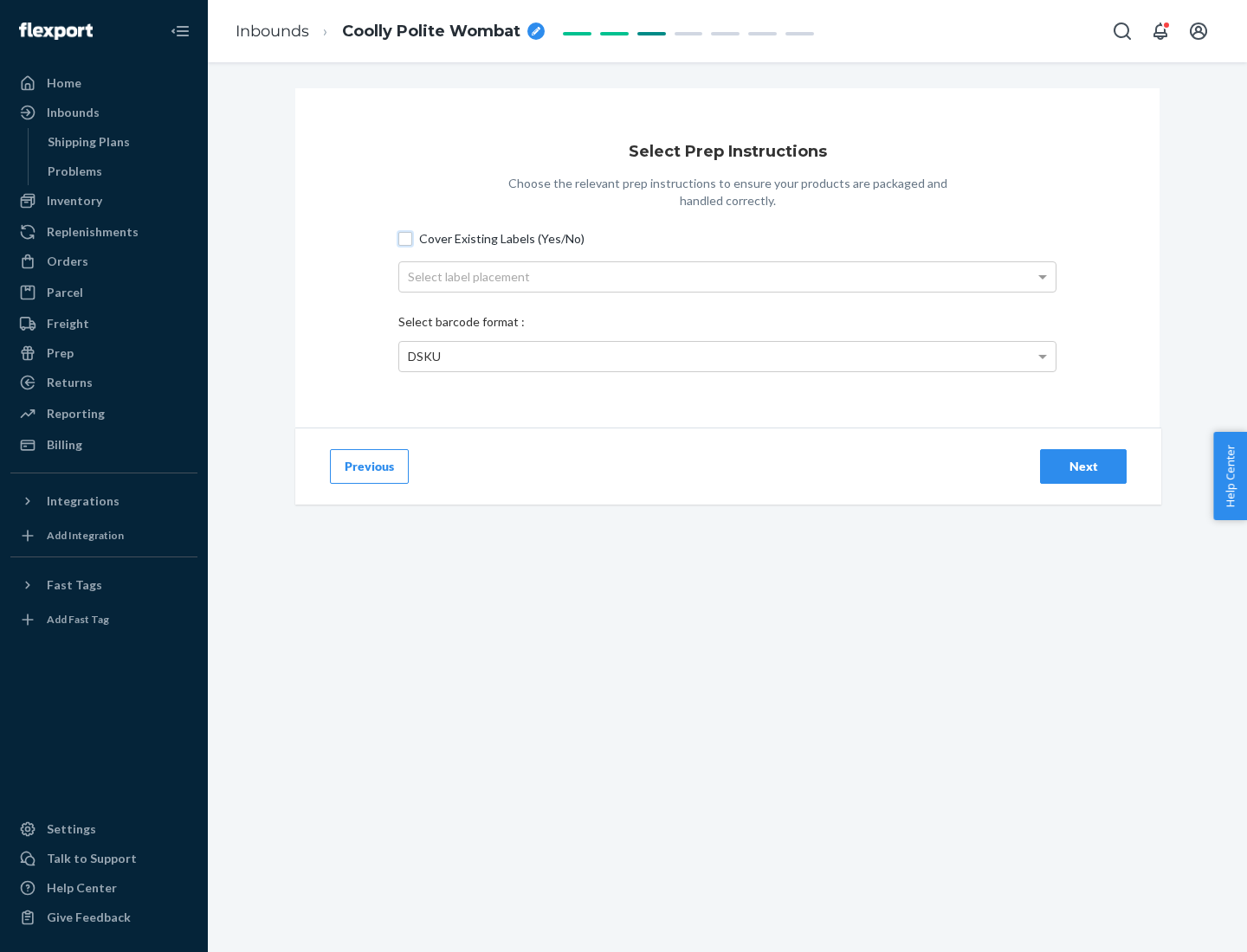
click at [406, 238] on input "Cover Existing Labels (Yes/No)" at bounding box center [405, 239] width 14 height 14
checkbox input "true"
click at [727, 276] on div "Select label placement" at bounding box center [727, 277] width 657 height 30
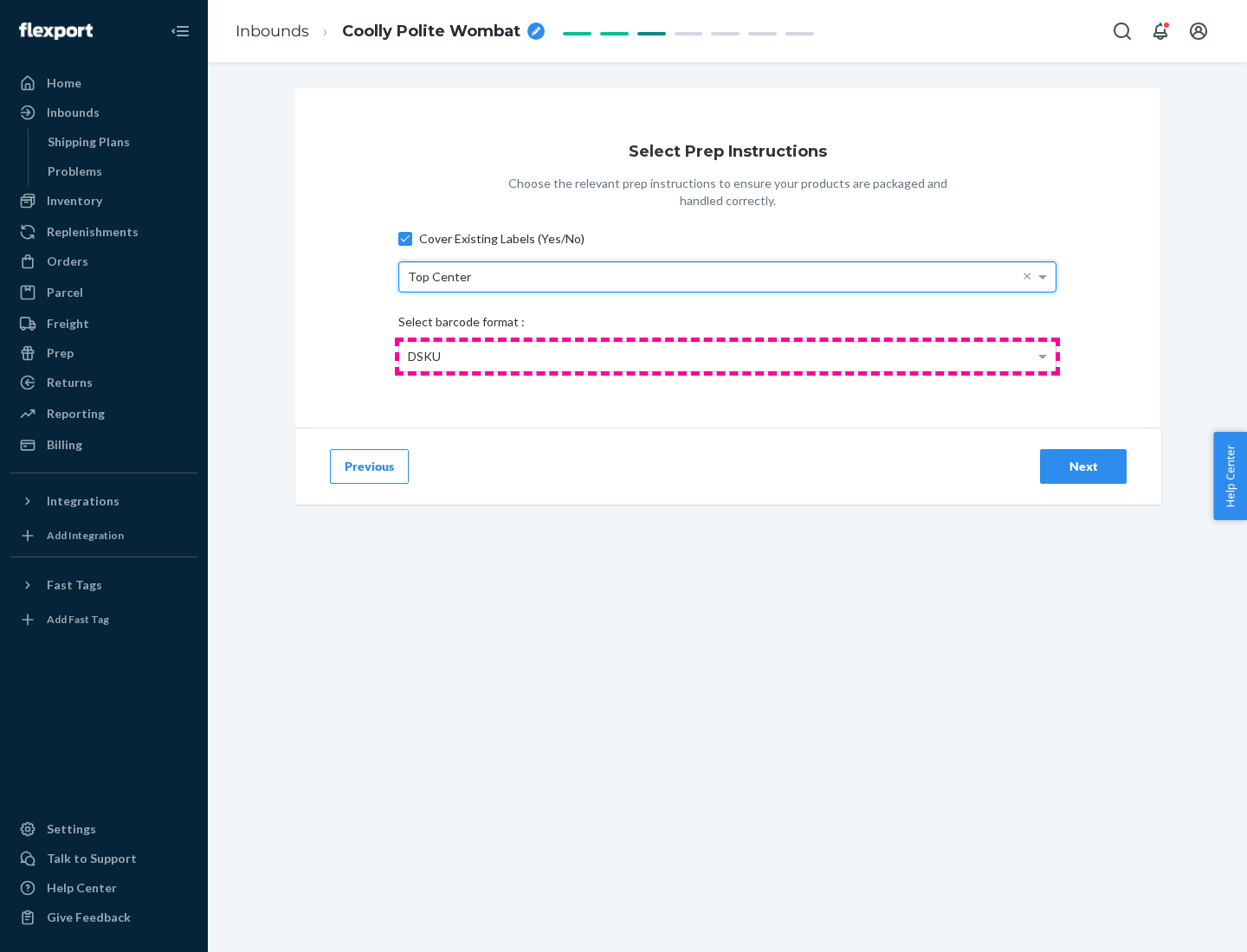
click at [727, 356] on div "DSKU" at bounding box center [727, 357] width 657 height 30
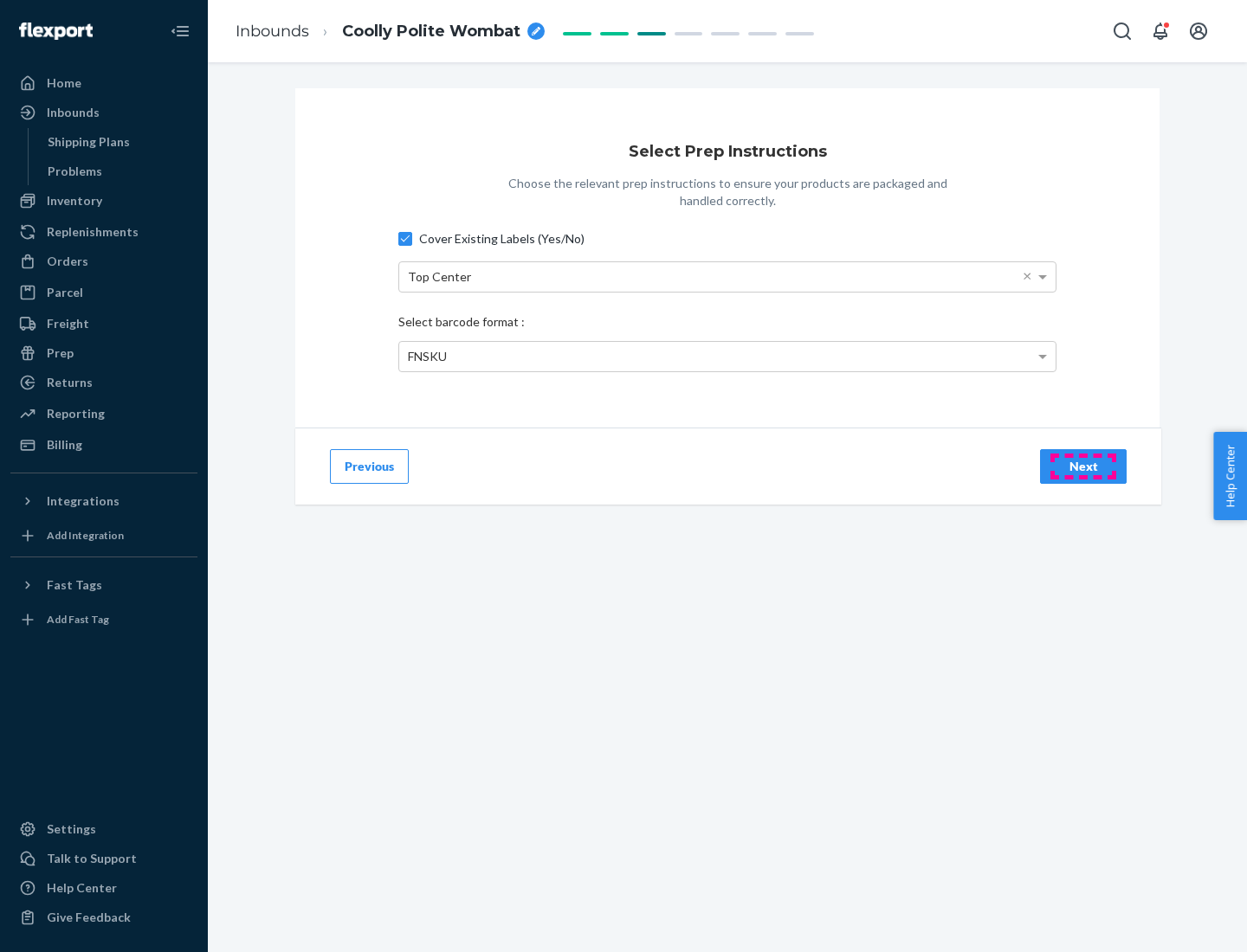
click at [1084, 466] on div "Next" at bounding box center [1083, 466] width 57 height 18
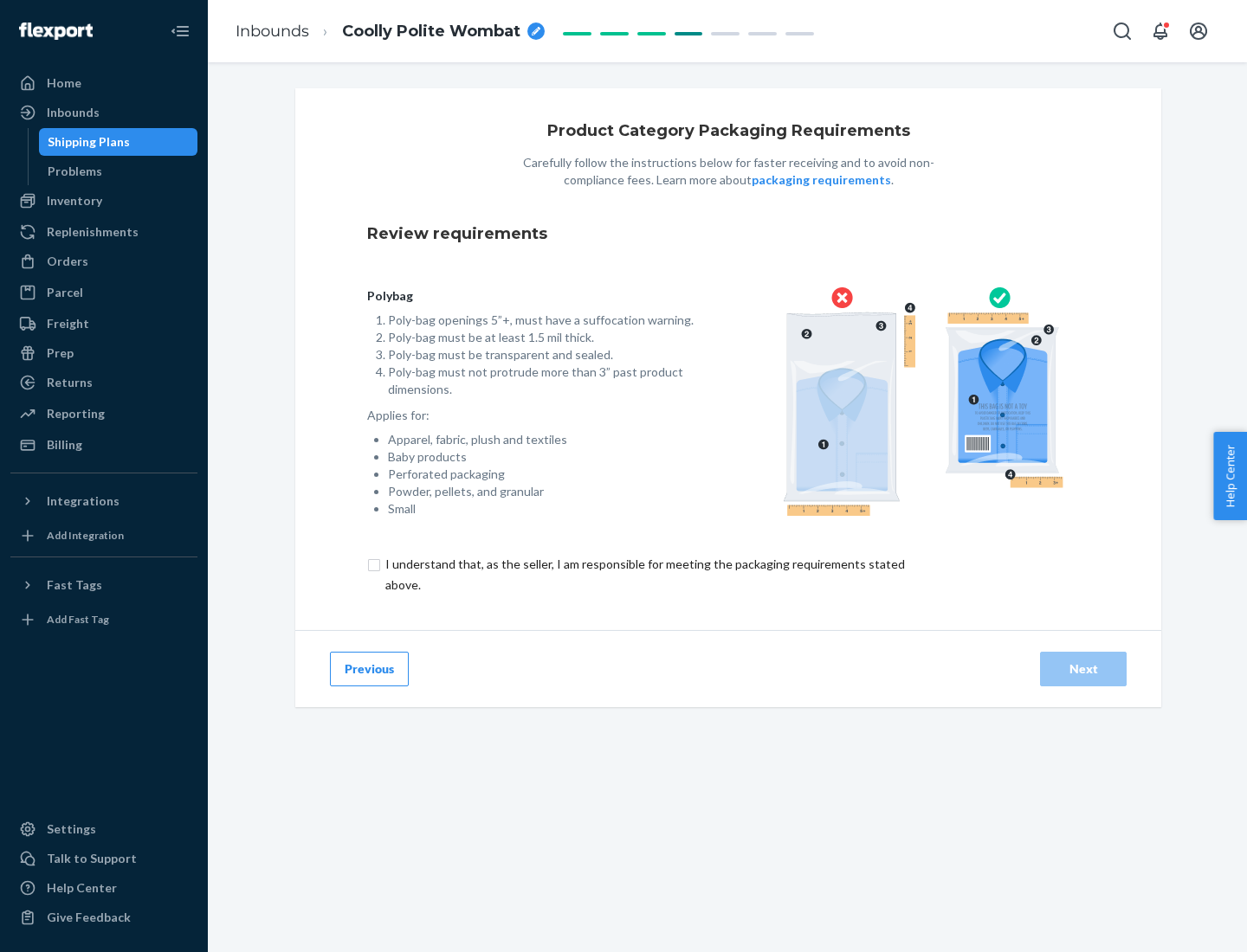
click at [644, 574] on input "checkbox" at bounding box center [655, 574] width 575 height 42
checkbox input "true"
click at [1084, 669] on div "Next" at bounding box center [1083, 669] width 57 height 18
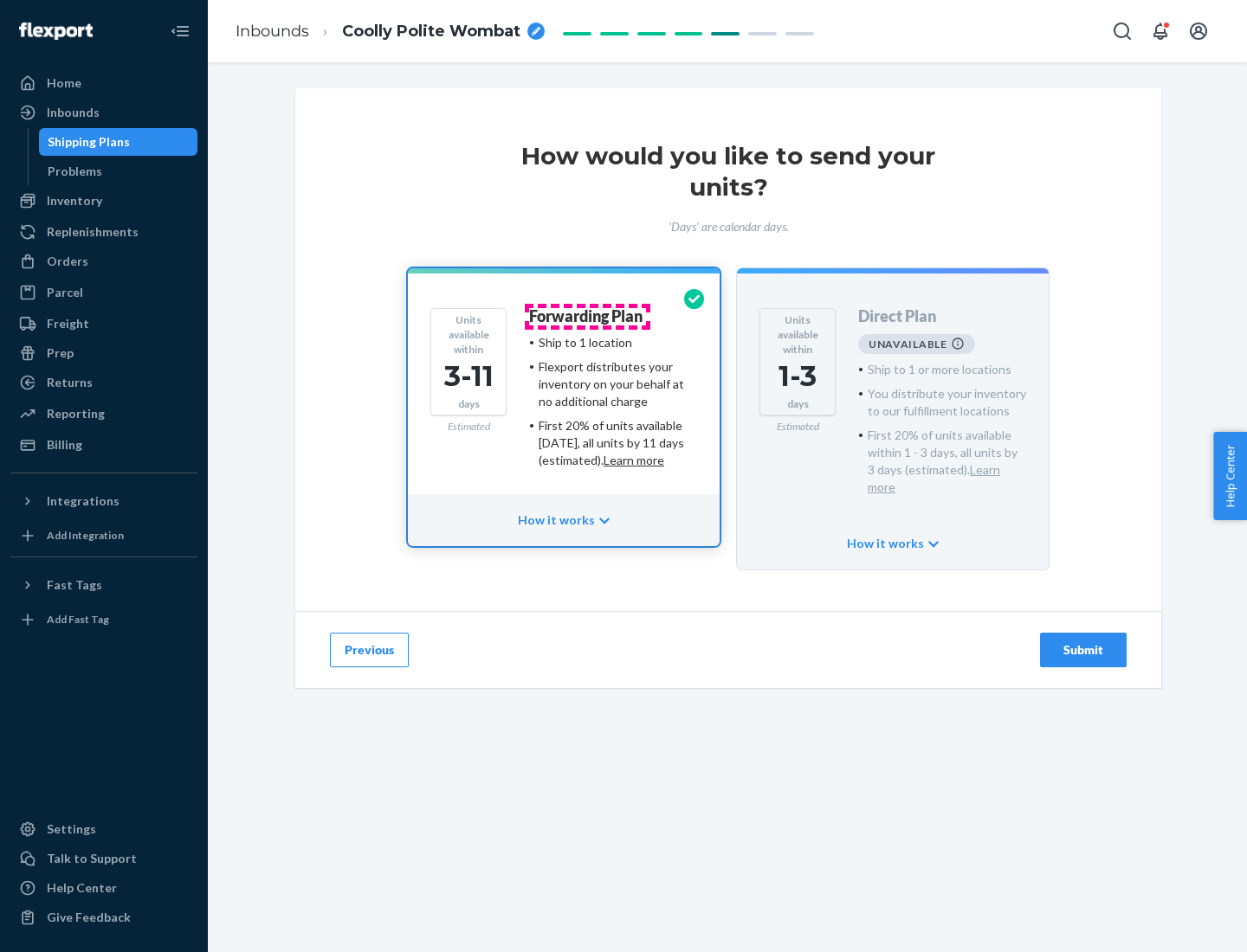
click at [588, 316] on h4 "Forwarding Plan" at bounding box center [586, 317] width 114 height 18
click at [1084, 642] on div "Submit" at bounding box center [1083, 650] width 57 height 18
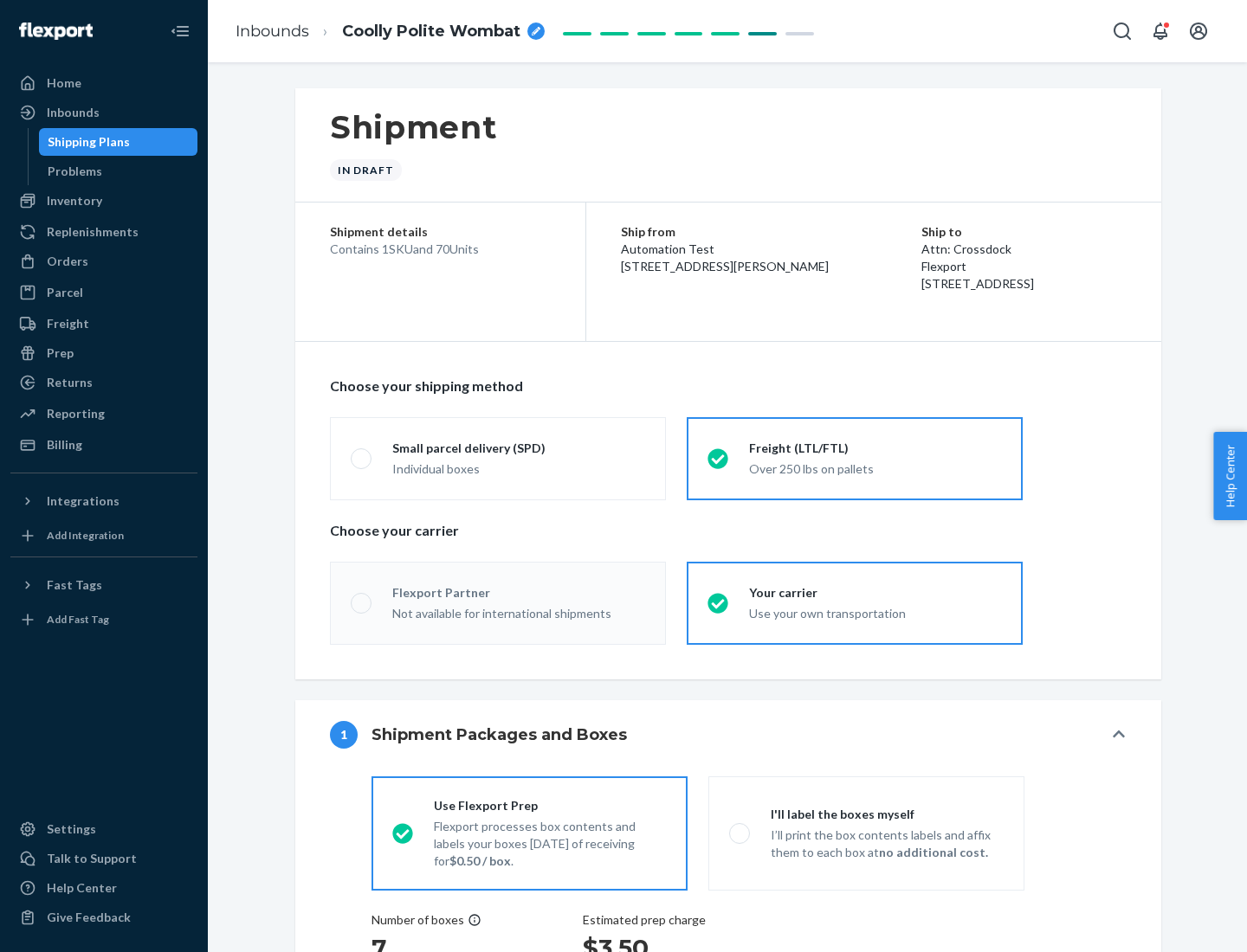
radio input "true"
radio input "false"
radio input "true"
radio input "false"
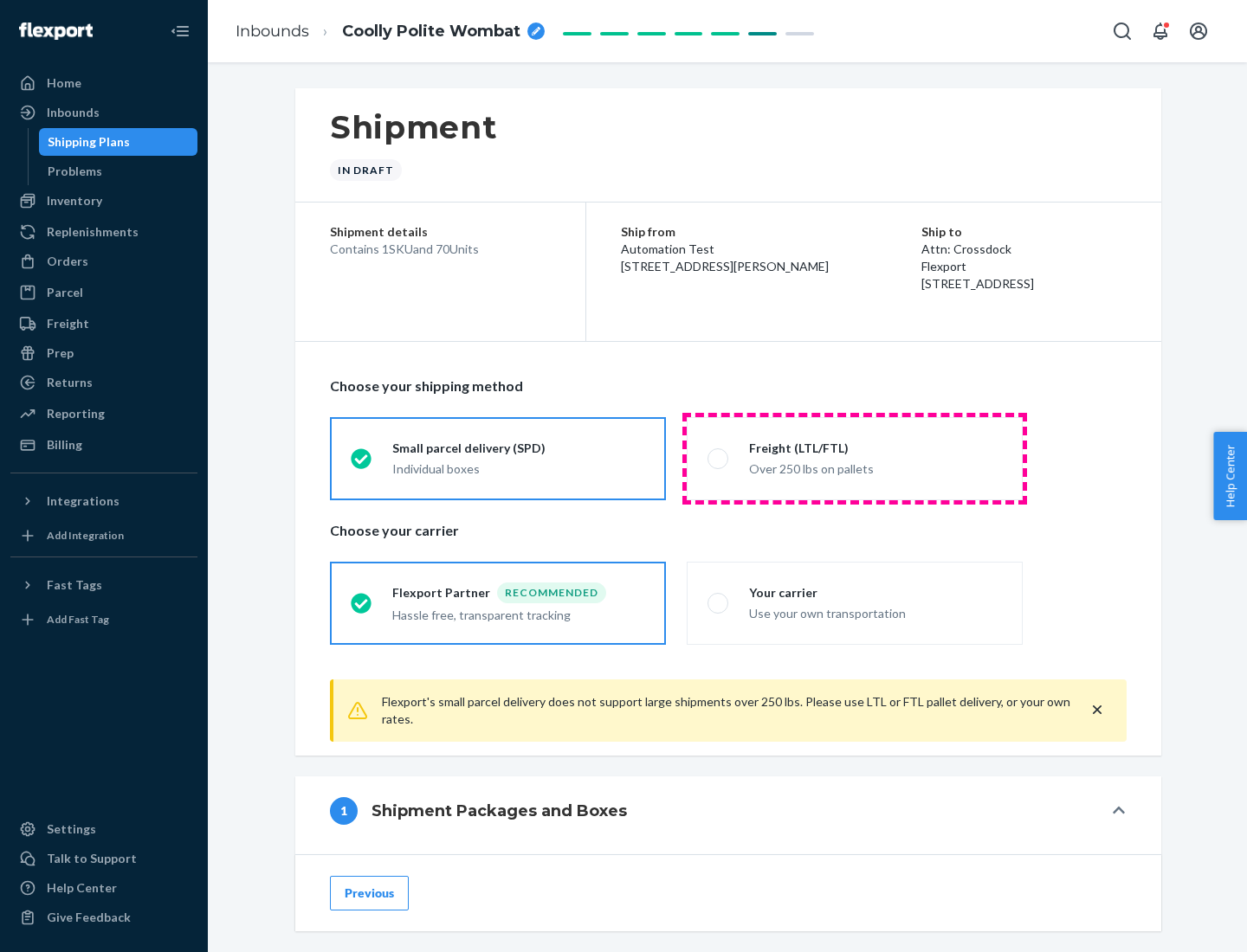
click at [854, 458] on div "Over 250 lbs on pallets" at bounding box center [875, 467] width 253 height 21
click at [719, 458] on input "Freight (LTL/FTL) Over 250 lbs on pallets" at bounding box center [714, 459] width 11 height 11
radio input "true"
radio input "false"
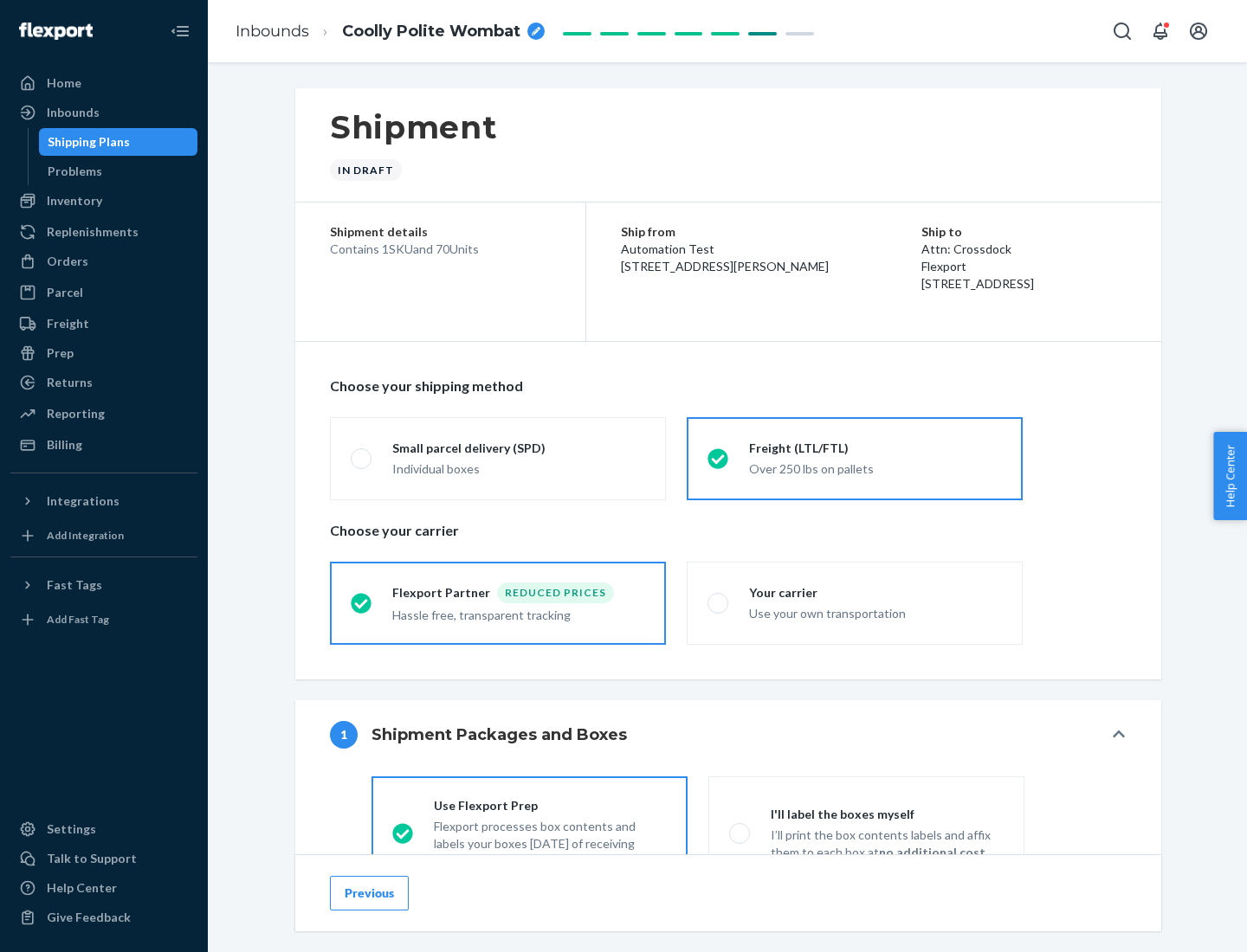
scroll to position [96, 0]
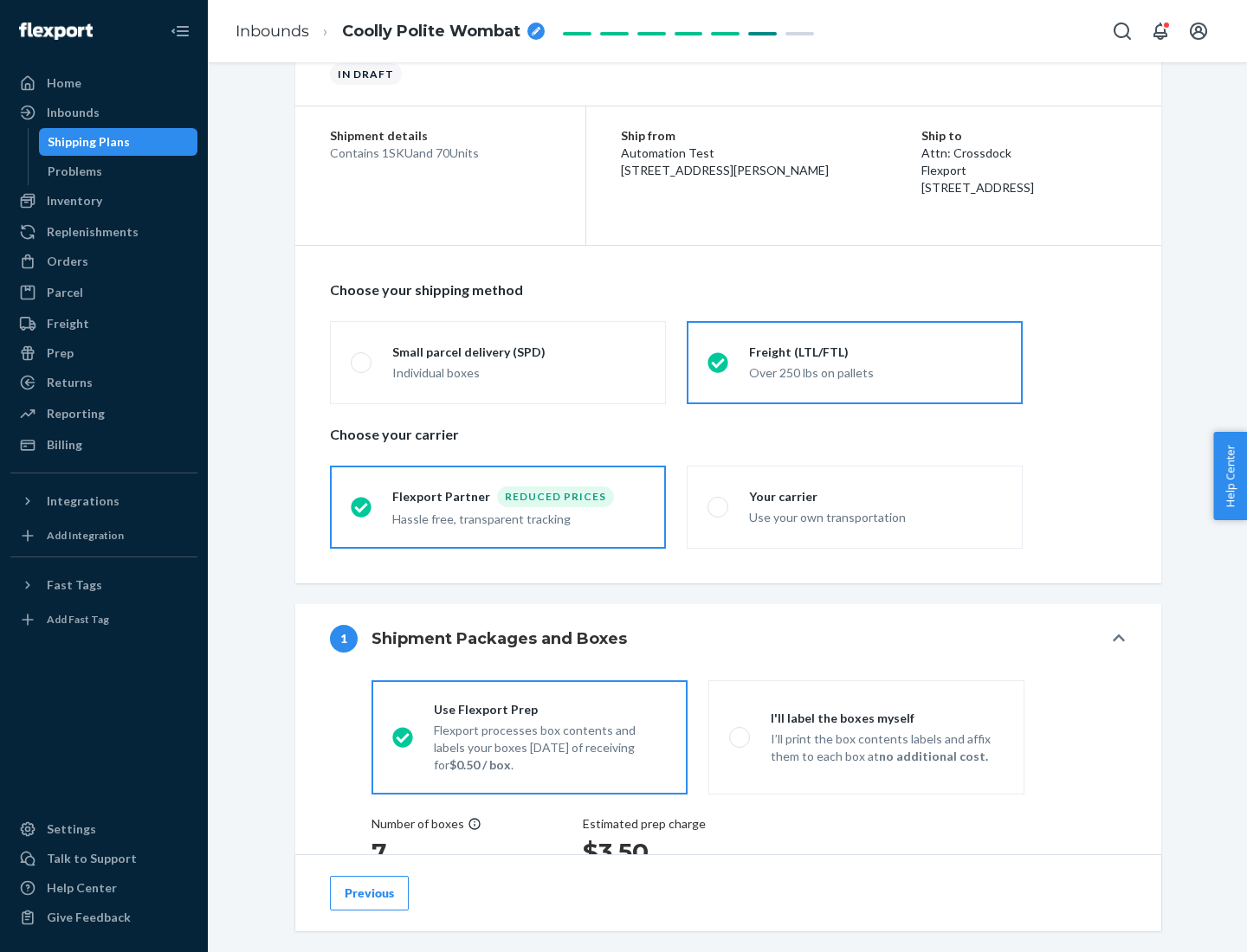
click at [854, 506] on div "Use your own transportation" at bounding box center [875, 516] width 253 height 21
click at [719, 506] on input "Your carrier Use your own transportation" at bounding box center [714, 507] width 11 height 11
radio input "true"
radio input "false"
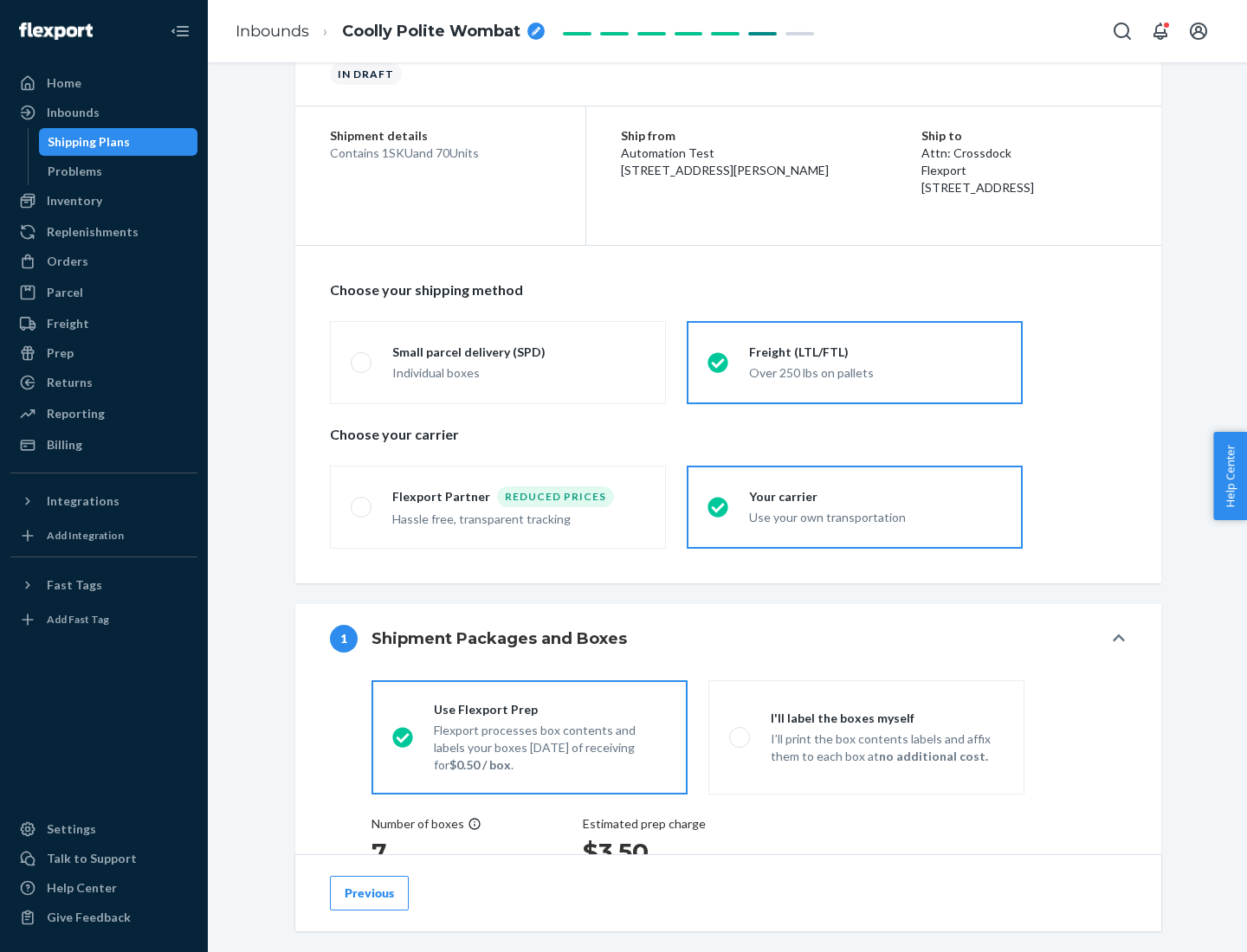
scroll to position [326, 0]
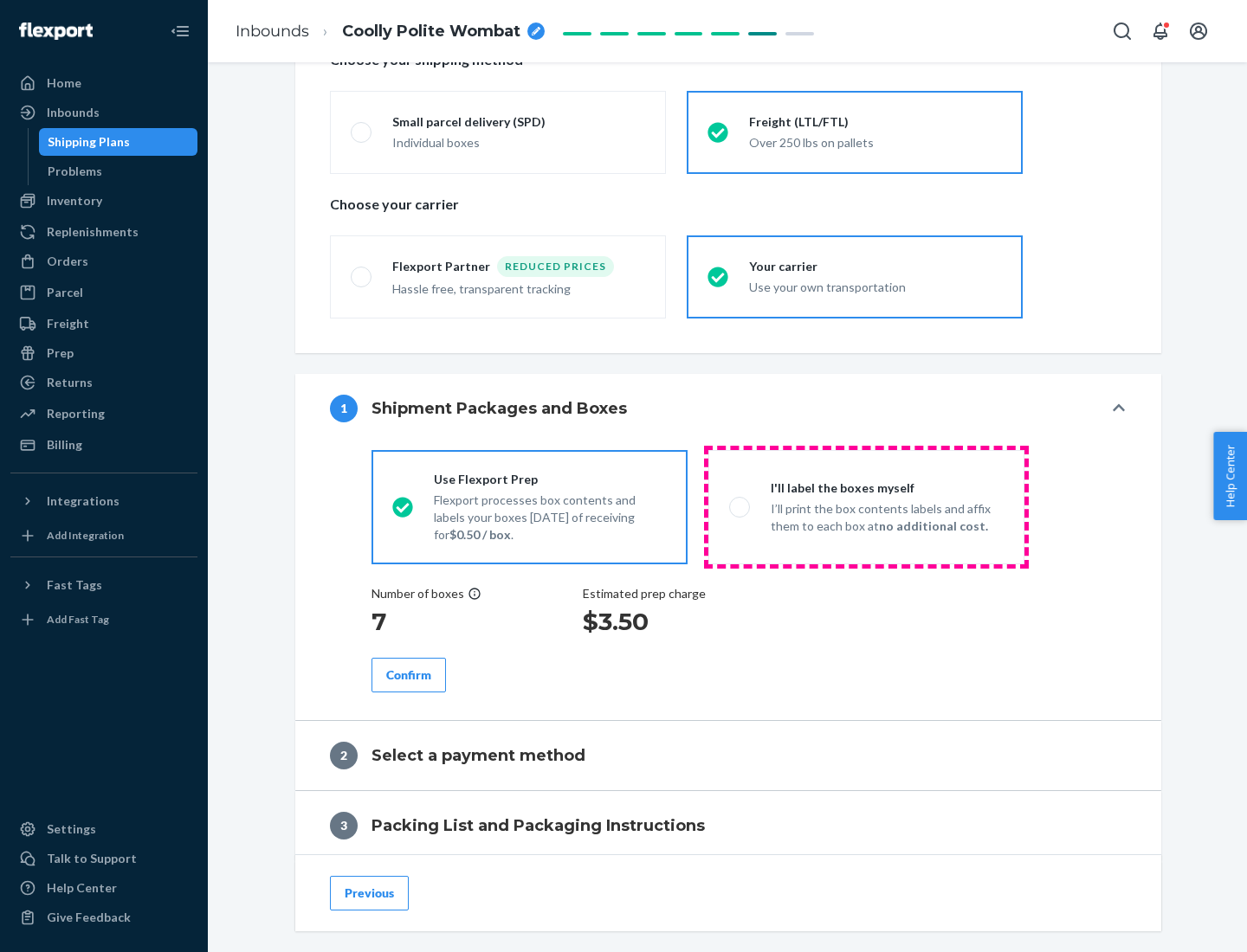
click at [866, 506] on p "I’ll print the box contents labels and affix them to each box at no additional …" at bounding box center [887, 517] width 233 height 34
click at [741, 506] on input "I'll label the boxes myself I’ll print the box contents labels and affix them t…" at bounding box center [735, 507] width 11 height 11
radio input "true"
radio input "false"
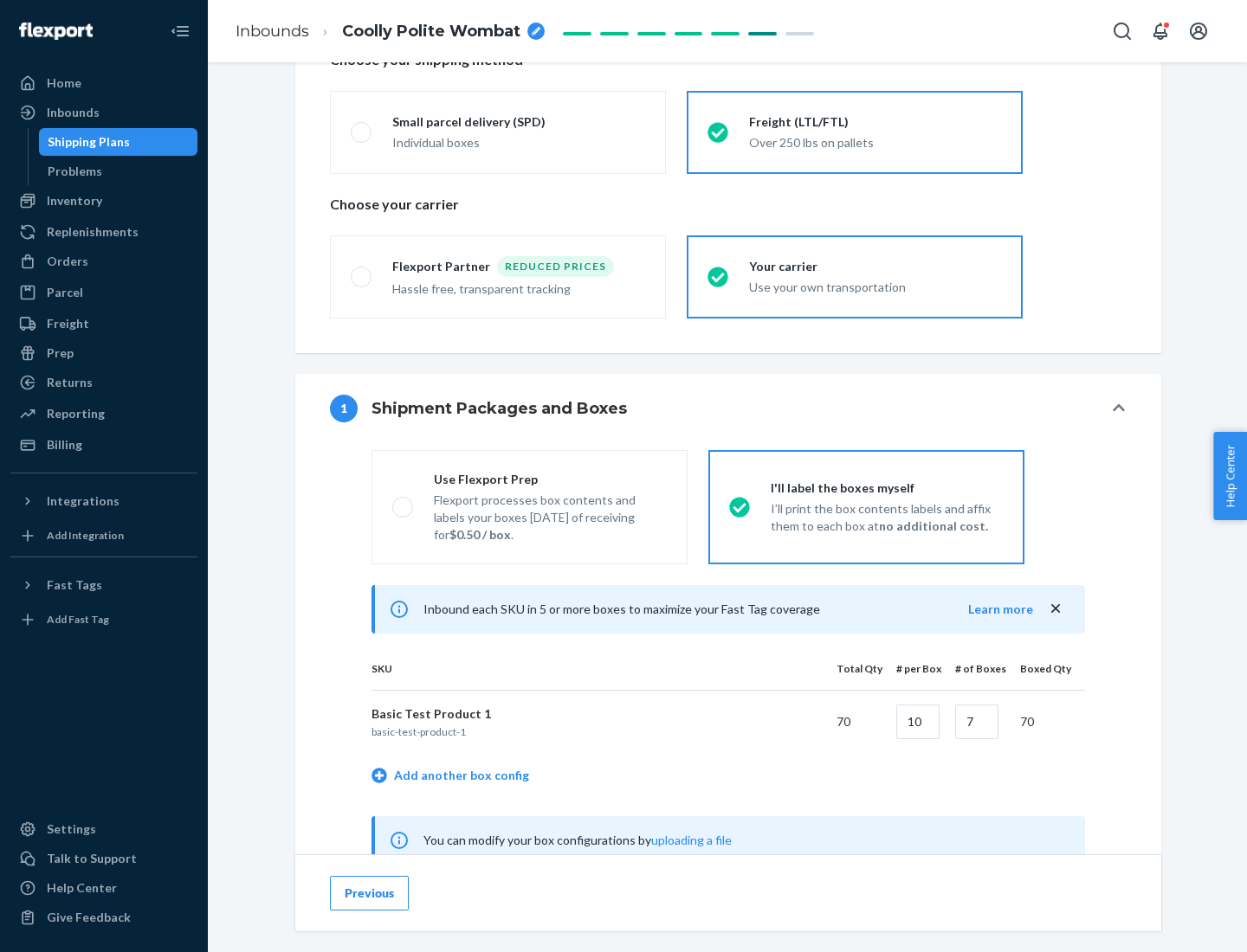
scroll to position [541, 0]
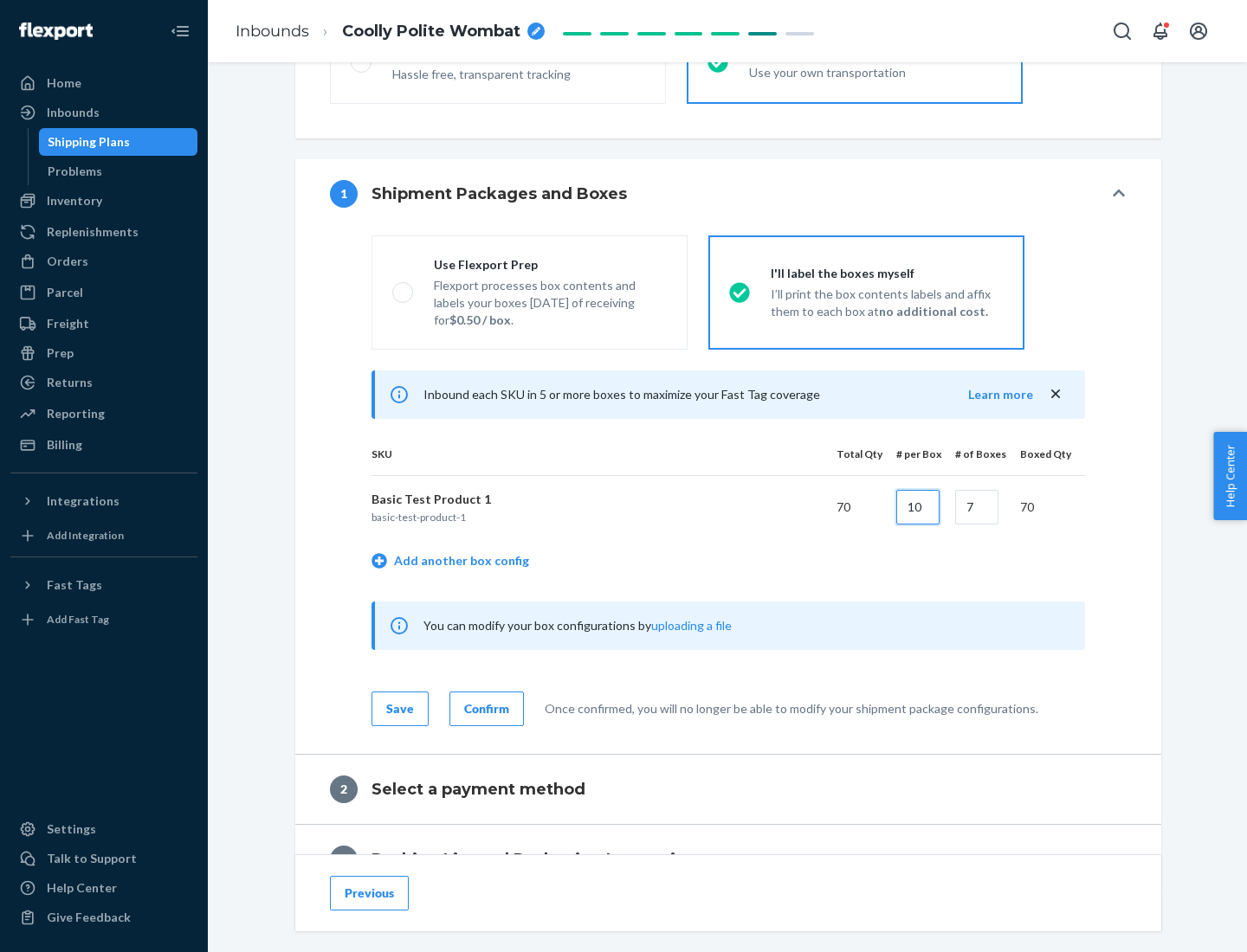
type input "10"
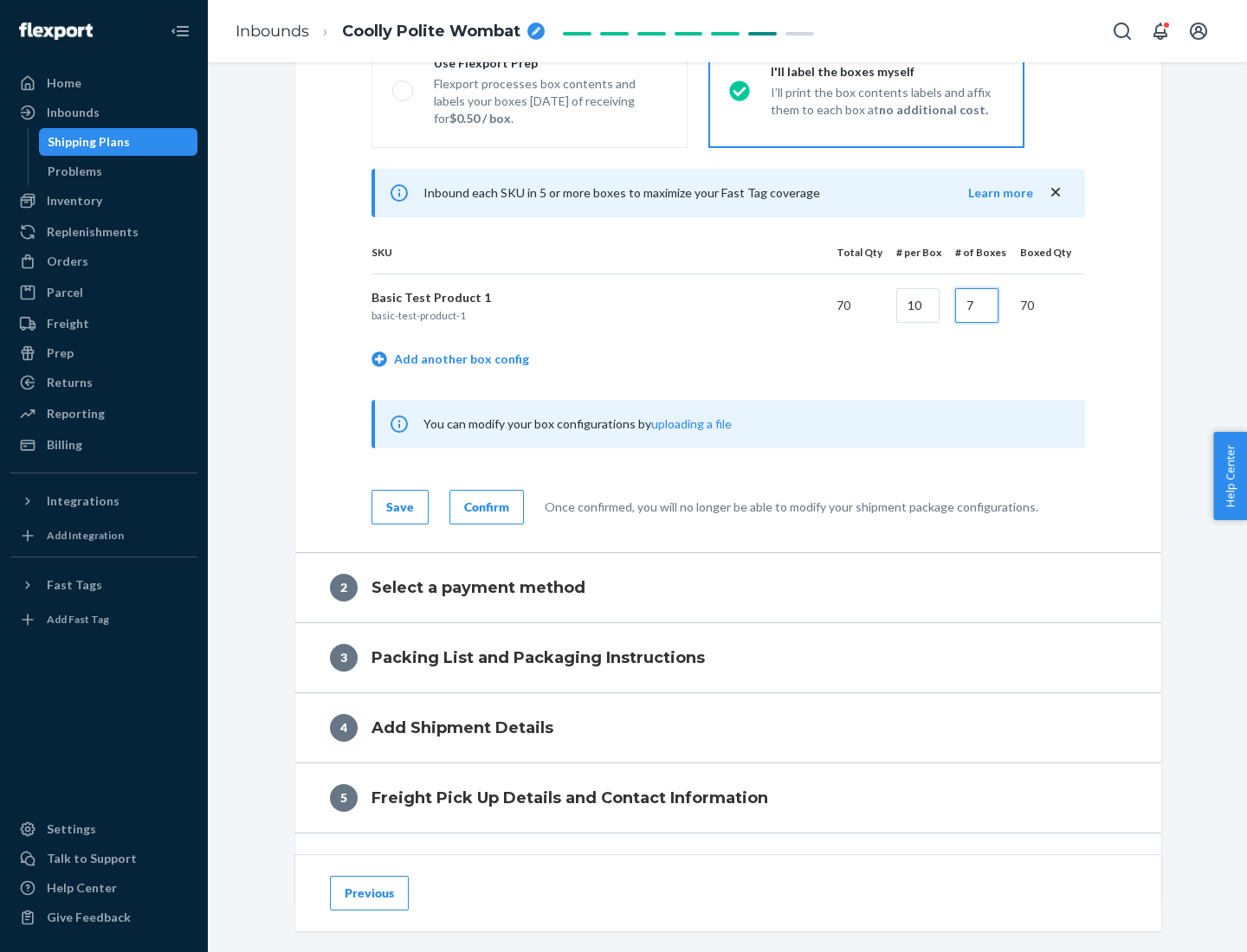
type input "7"
click at [484, 506] on div "Confirm" at bounding box center [487, 507] width 45 height 18
